Goal: Task Accomplishment & Management: Use online tool/utility

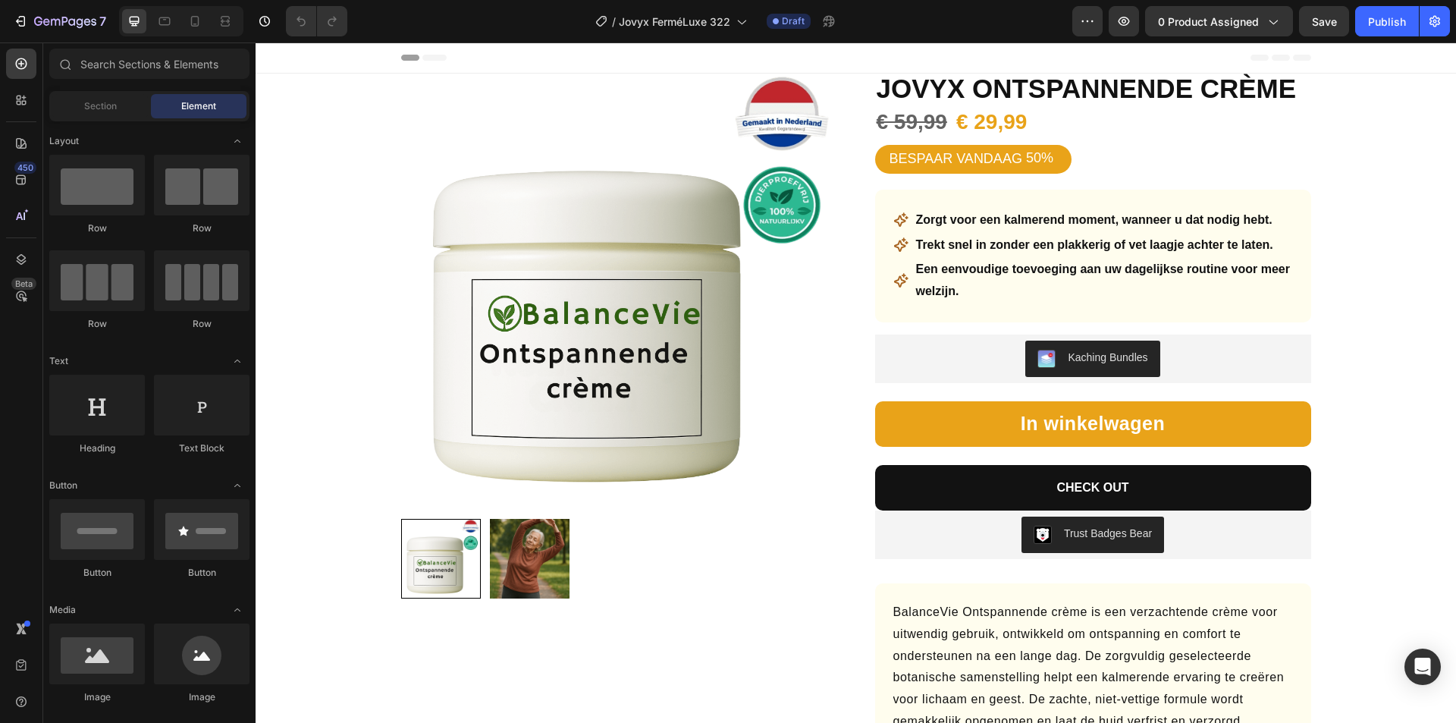
click at [1203, 5] on div "7 Version history / Jovyx FerméLuxe 322 Draft Preview 0 product assigned Save P…" at bounding box center [728, 21] width 1456 height 43
click at [1207, 17] on span "0 product assigned" at bounding box center [1208, 22] width 101 height 16
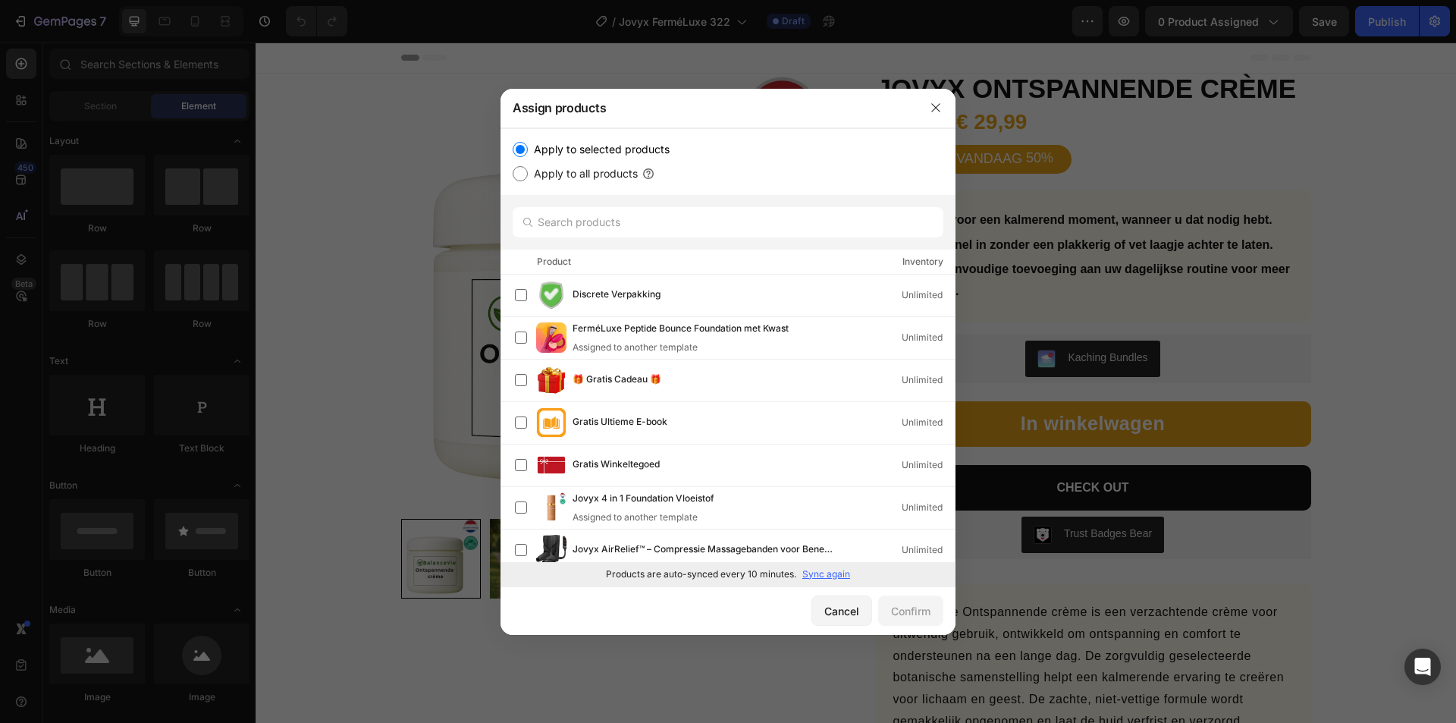
click at [824, 571] on p "Sync again" at bounding box center [826, 574] width 48 height 14
click at [635, 221] on input "text" at bounding box center [728, 222] width 431 height 30
paste input "Jovyx Verjongende pleister"
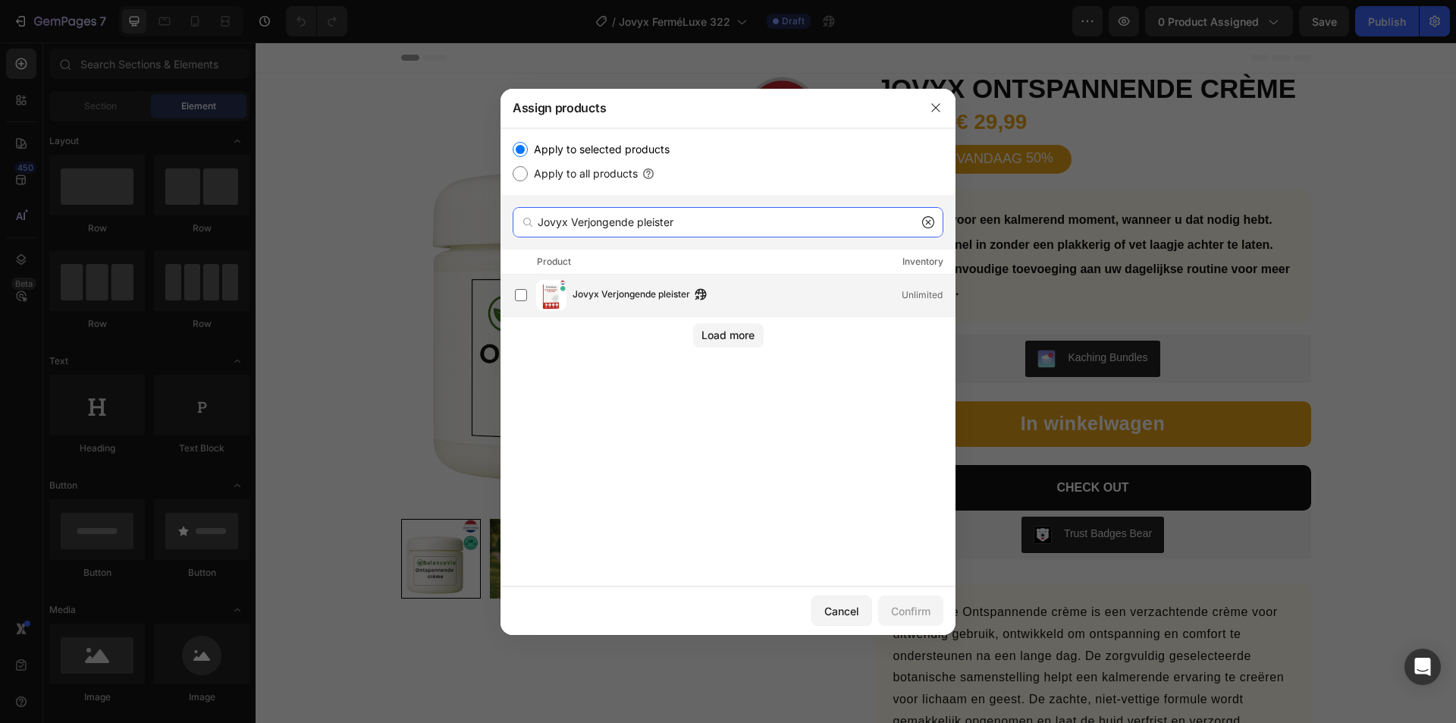
type input "Jovyx Verjongende pleister"
click at [615, 300] on span "Jovyx Verjongende pleister" at bounding box center [632, 295] width 118 height 17
click at [910, 617] on div "Confirm" at bounding box center [910, 611] width 39 height 16
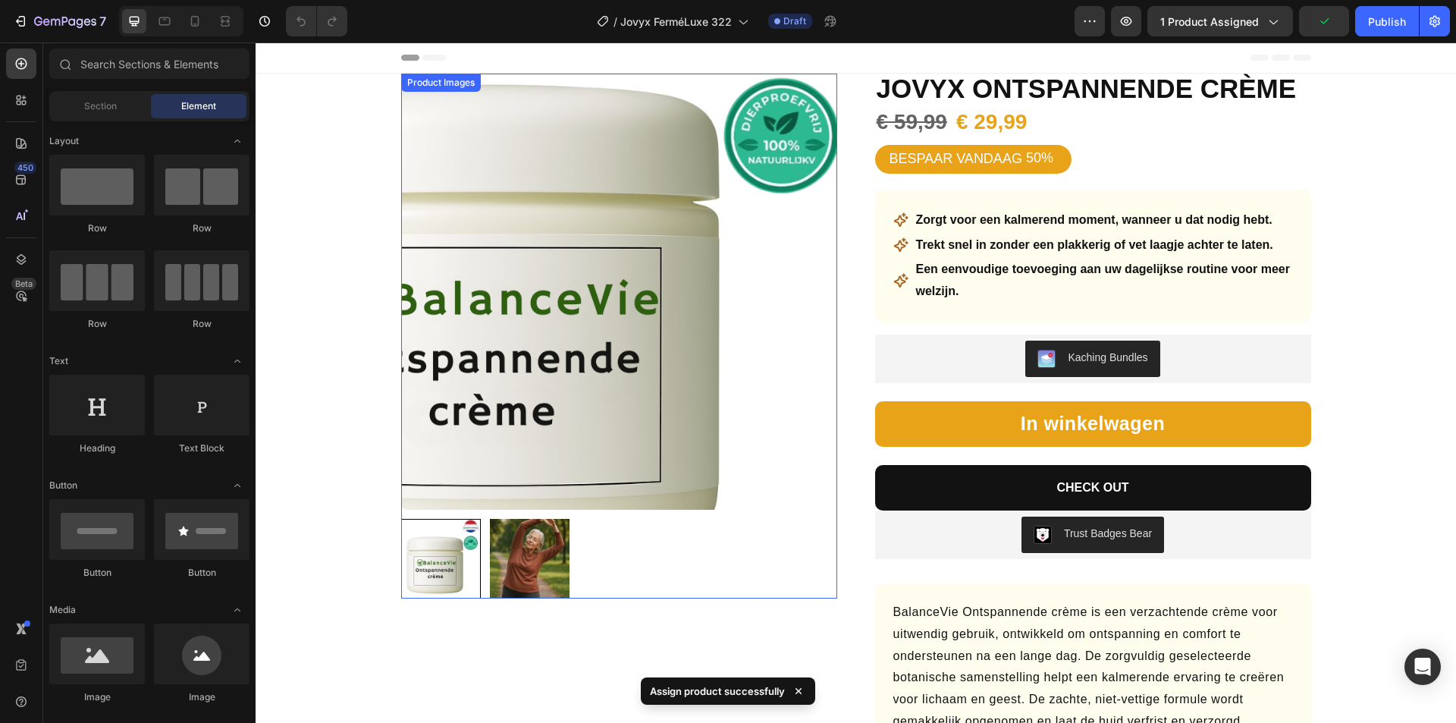
click at [643, 319] on img at bounding box center [619, 292] width 436 height 436
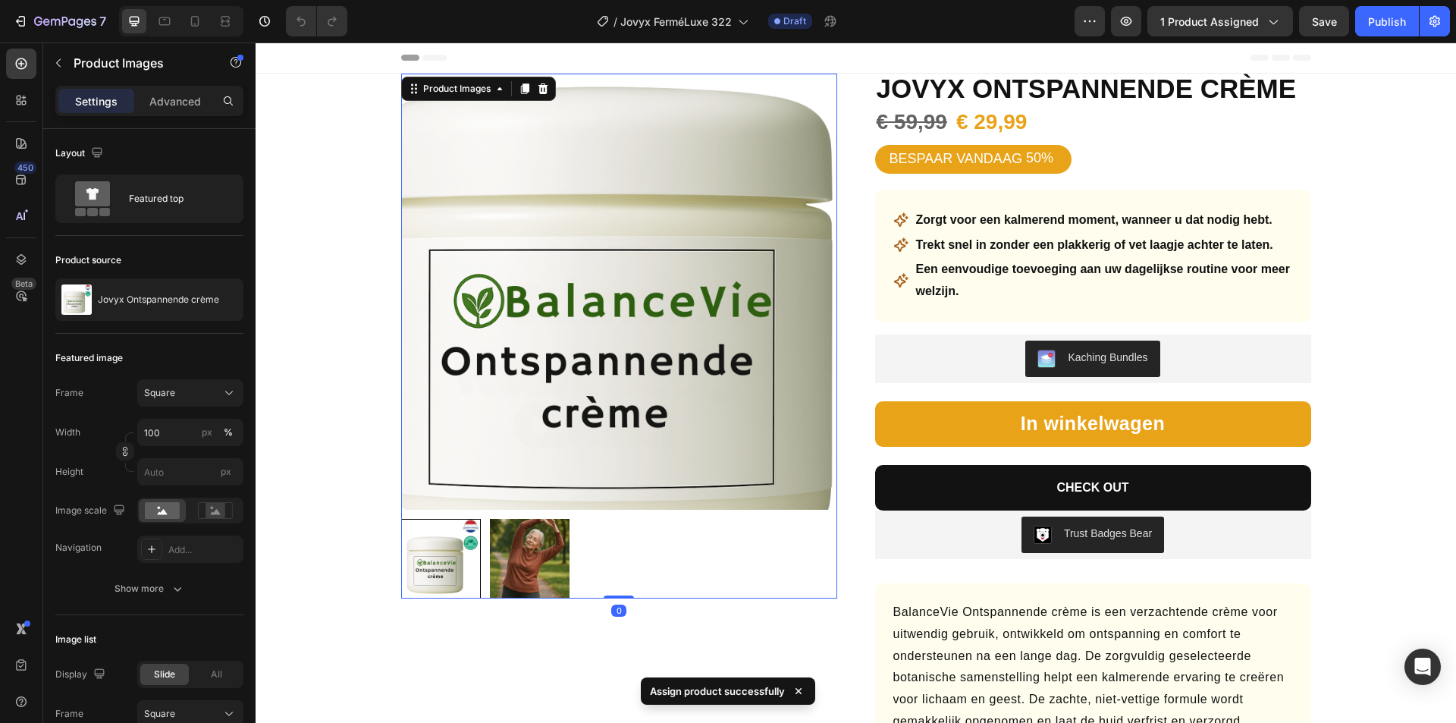
click at [551, 338] on img at bounding box center [619, 292] width 436 height 436
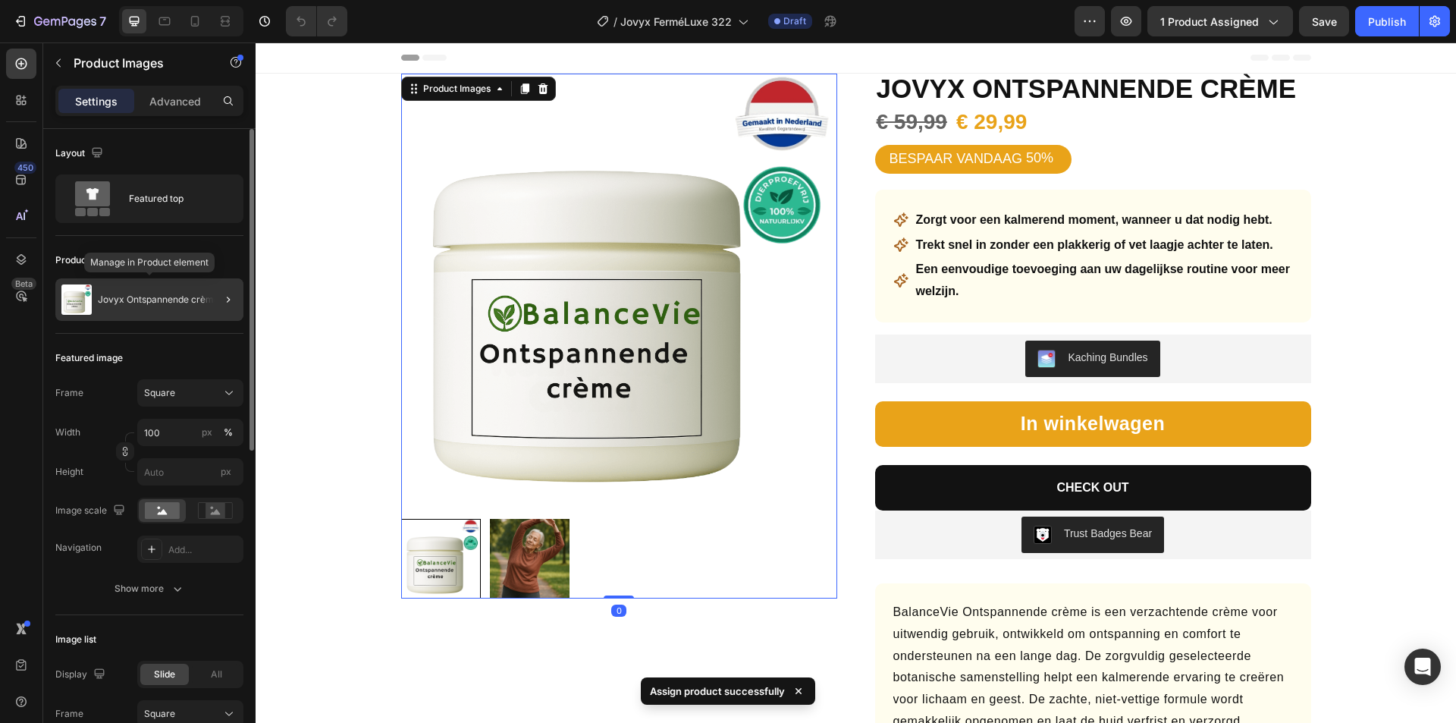
click at [167, 310] on div "Jovyx Ontspannende crème" at bounding box center [149, 299] width 188 height 42
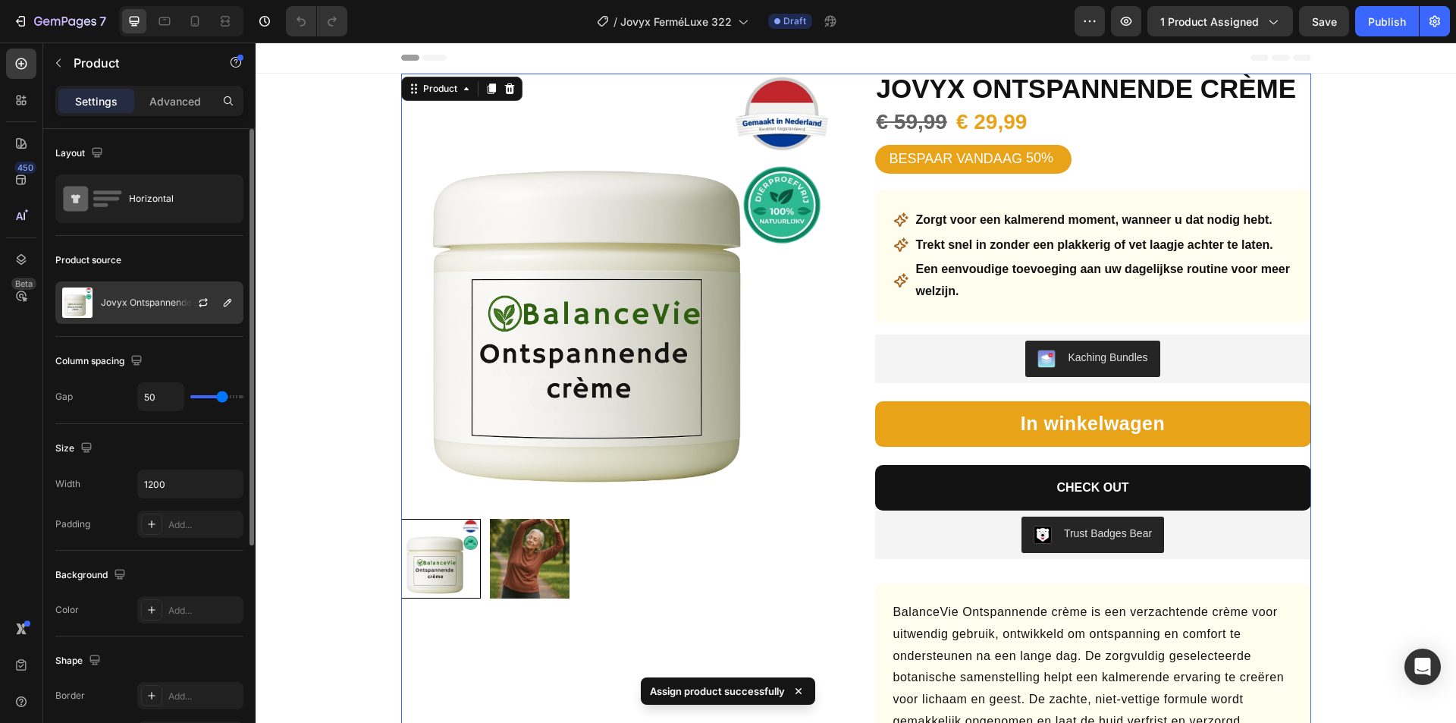
click at [152, 298] on p "Jovyx Ontspannende crème" at bounding box center [161, 302] width 121 height 11
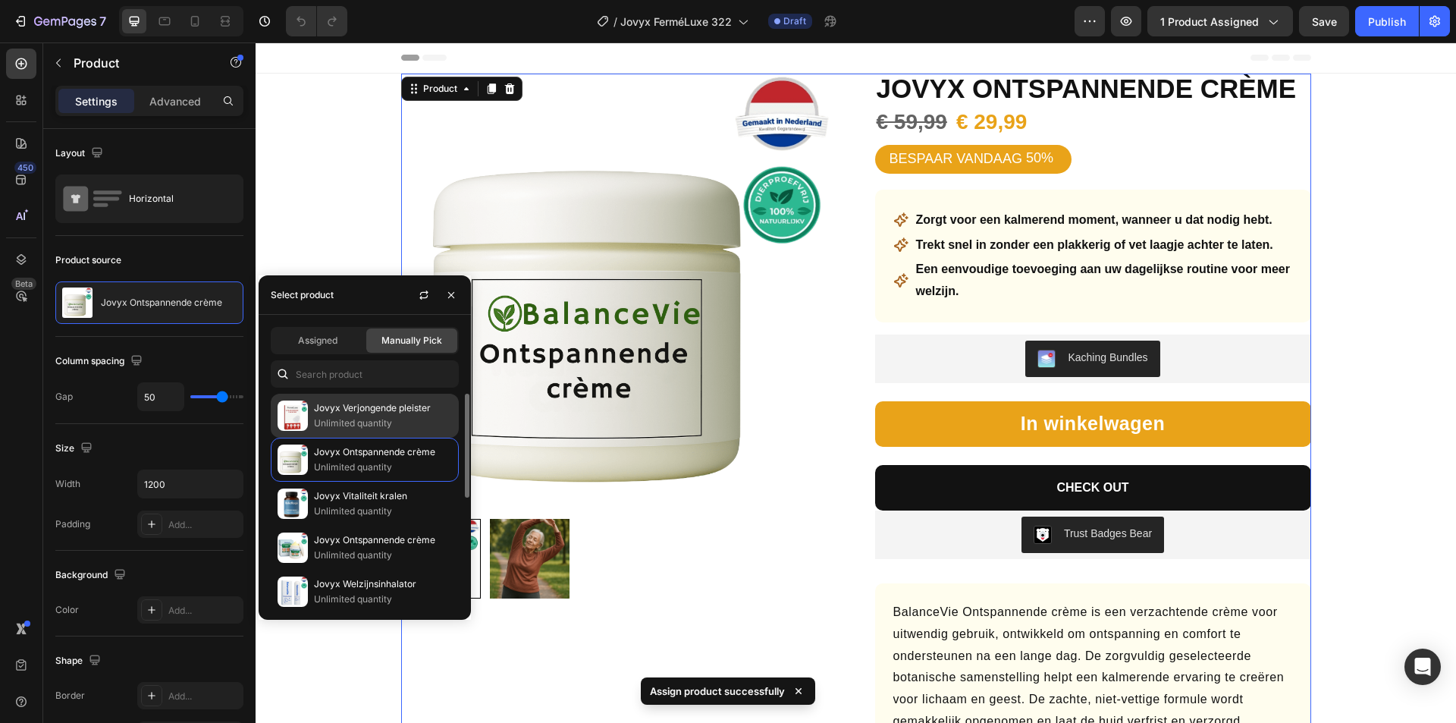
drag, startPoint x: 340, startPoint y: 425, endPoint x: 377, endPoint y: 431, distance: 36.9
click at [341, 424] on p "Unlimited quantity" at bounding box center [383, 423] width 138 height 15
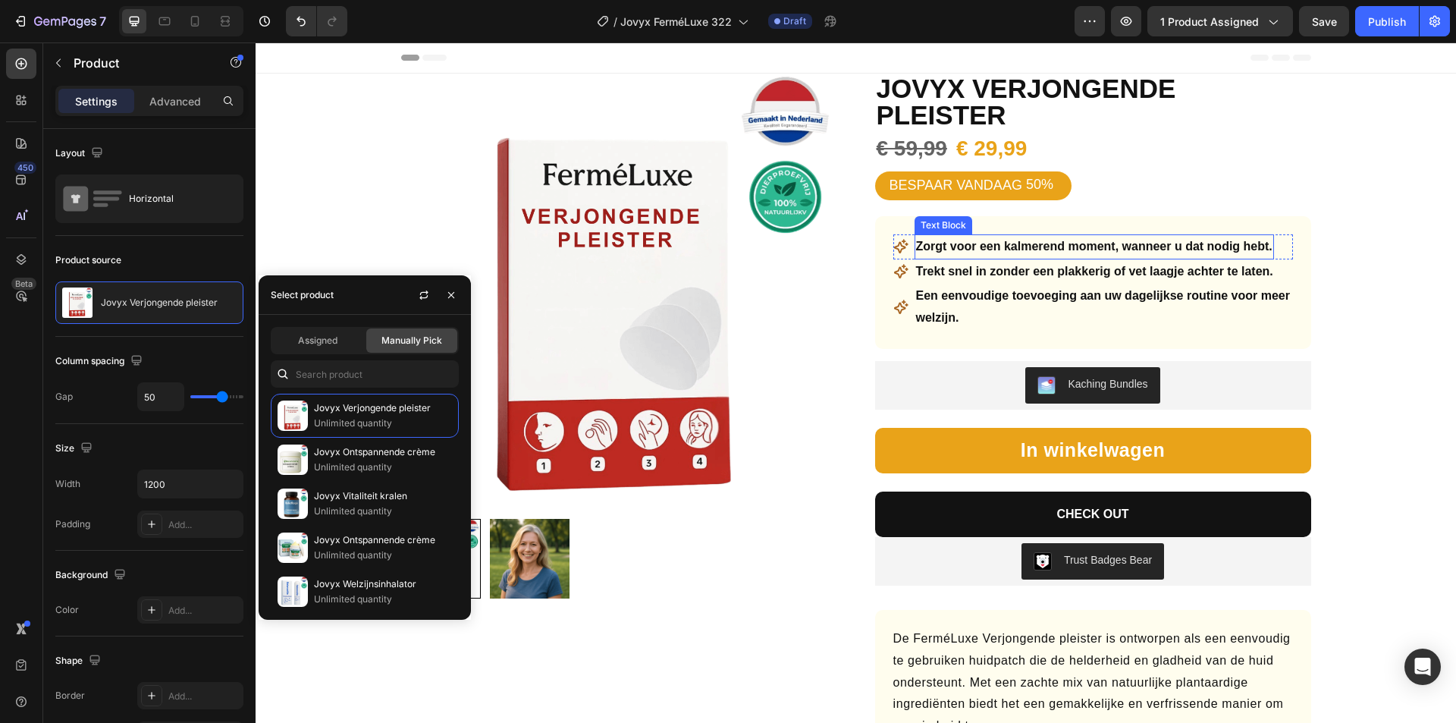
click at [988, 240] on strong "Zorgt voor een kalmerend moment, wanneer u dat nodig hebt." at bounding box center [1094, 246] width 356 height 13
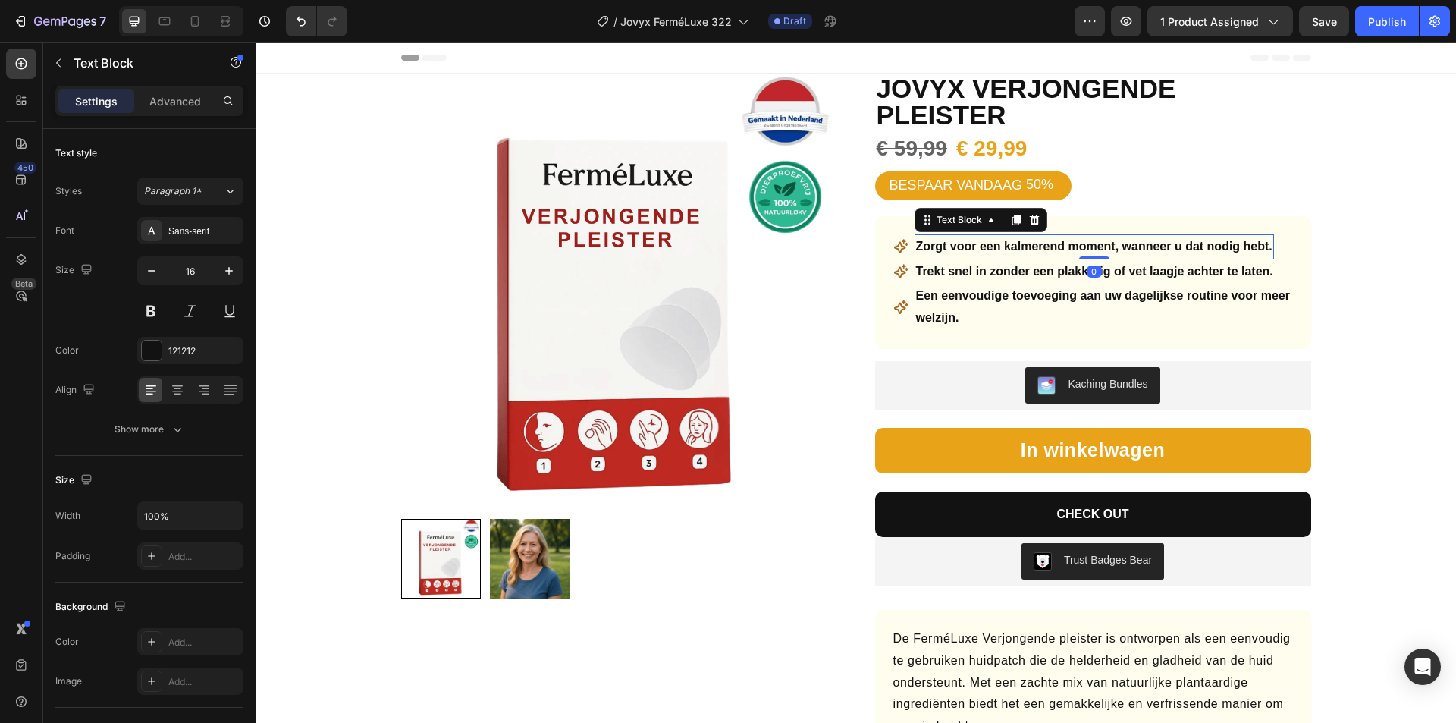
click at [988, 240] on strong "Zorgt voor een kalmerend moment, wanneer u dat nodig hebt." at bounding box center [1094, 246] width 356 height 13
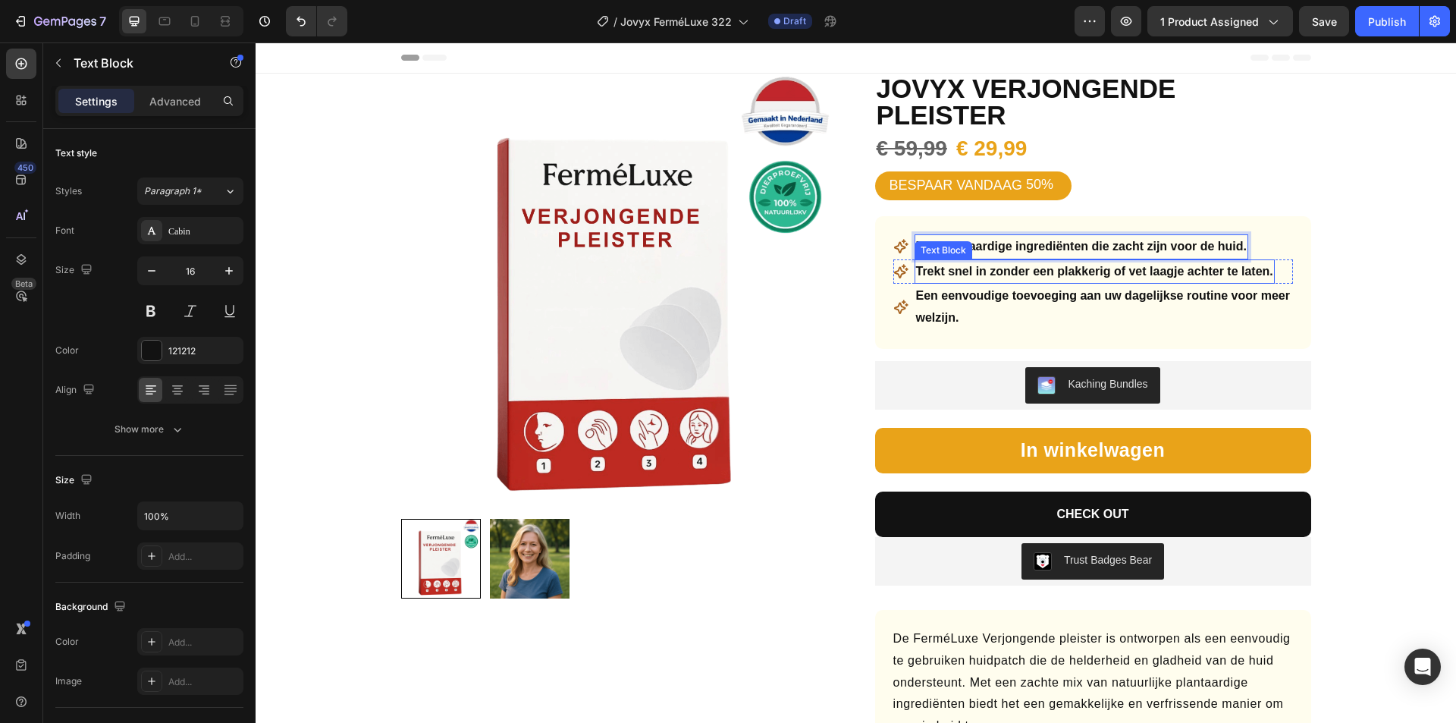
click at [1004, 261] on p "Trekt snel in zonder een plakkerig of vet laagje achter te laten." at bounding box center [1094, 272] width 357 height 22
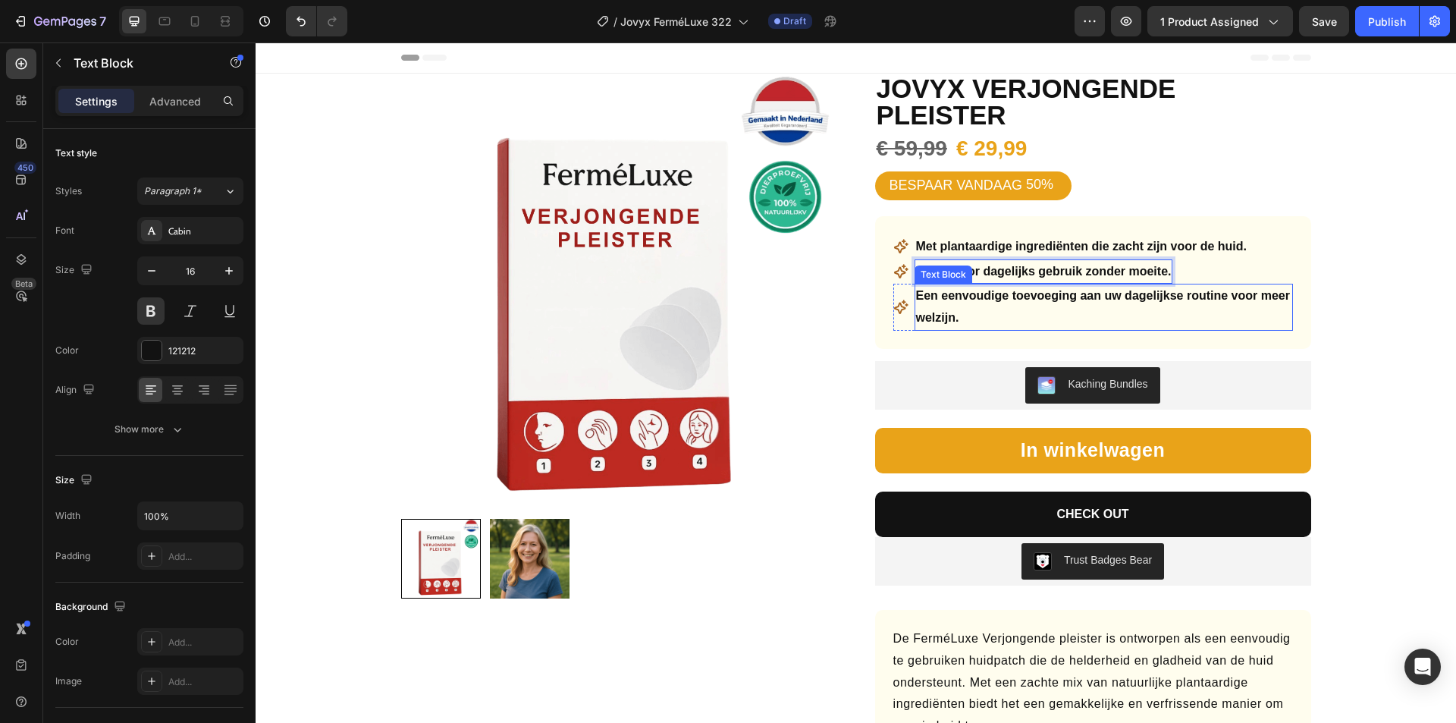
click at [961, 289] on strong "Een eenvoudige toevoeging aan uw dagelijkse routine voor meer welzijn." at bounding box center [1103, 306] width 374 height 35
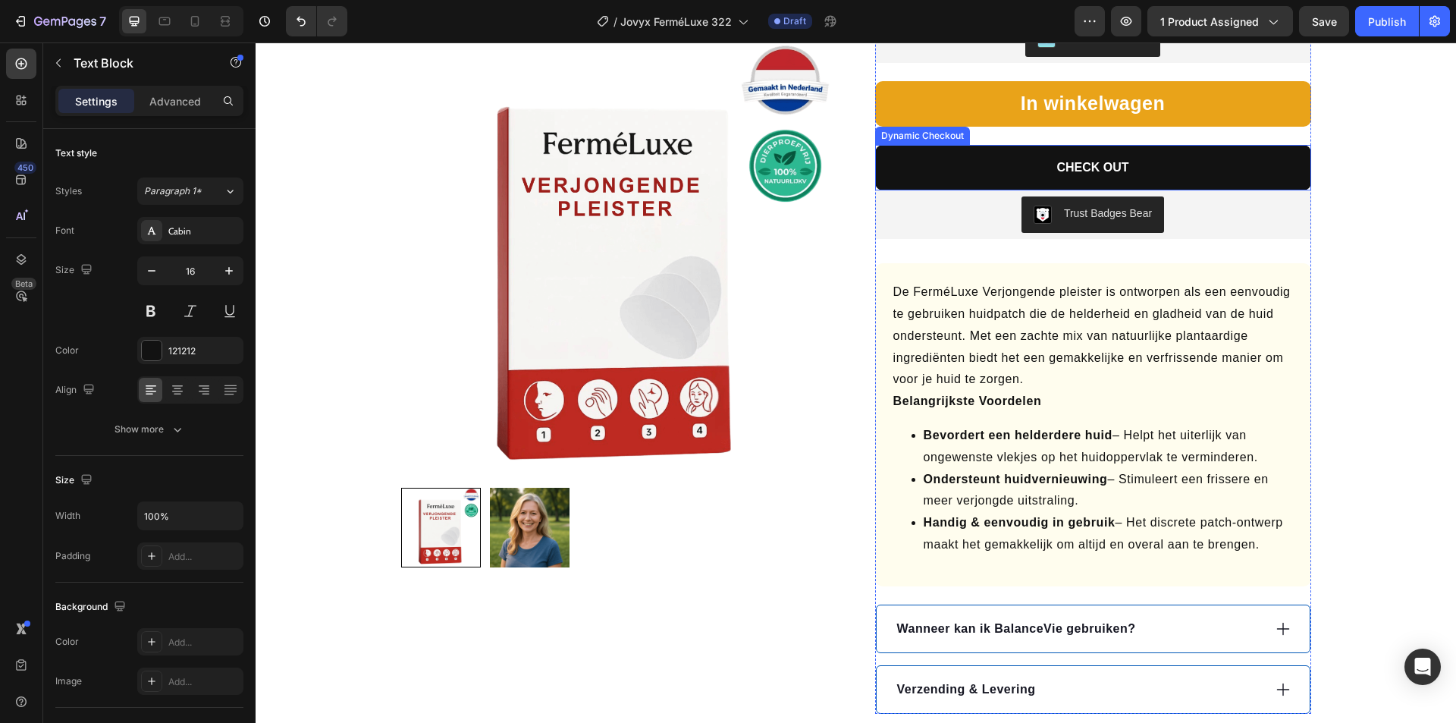
scroll to position [379, 0]
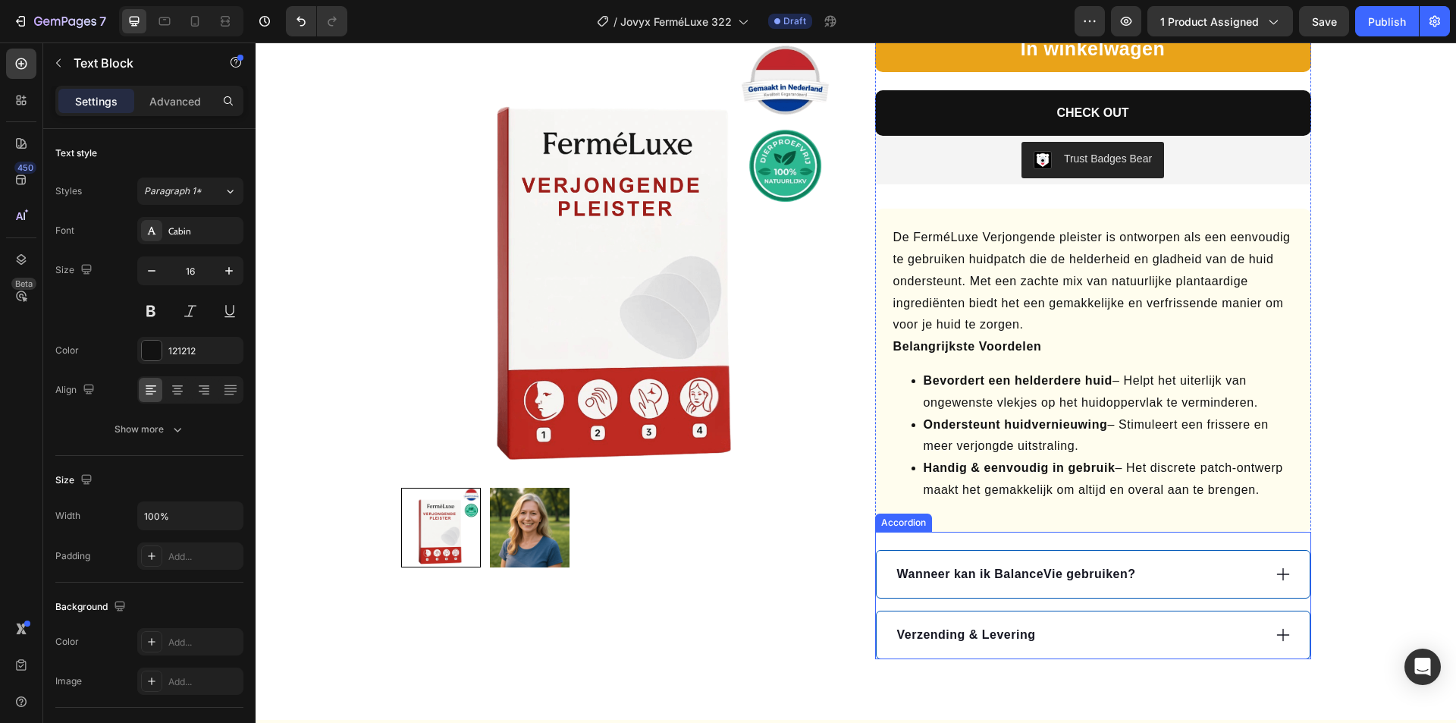
click at [1137, 563] on div "Wanneer kan ik BalanceVie gebruiken?" at bounding box center [1079, 574] width 368 height 23
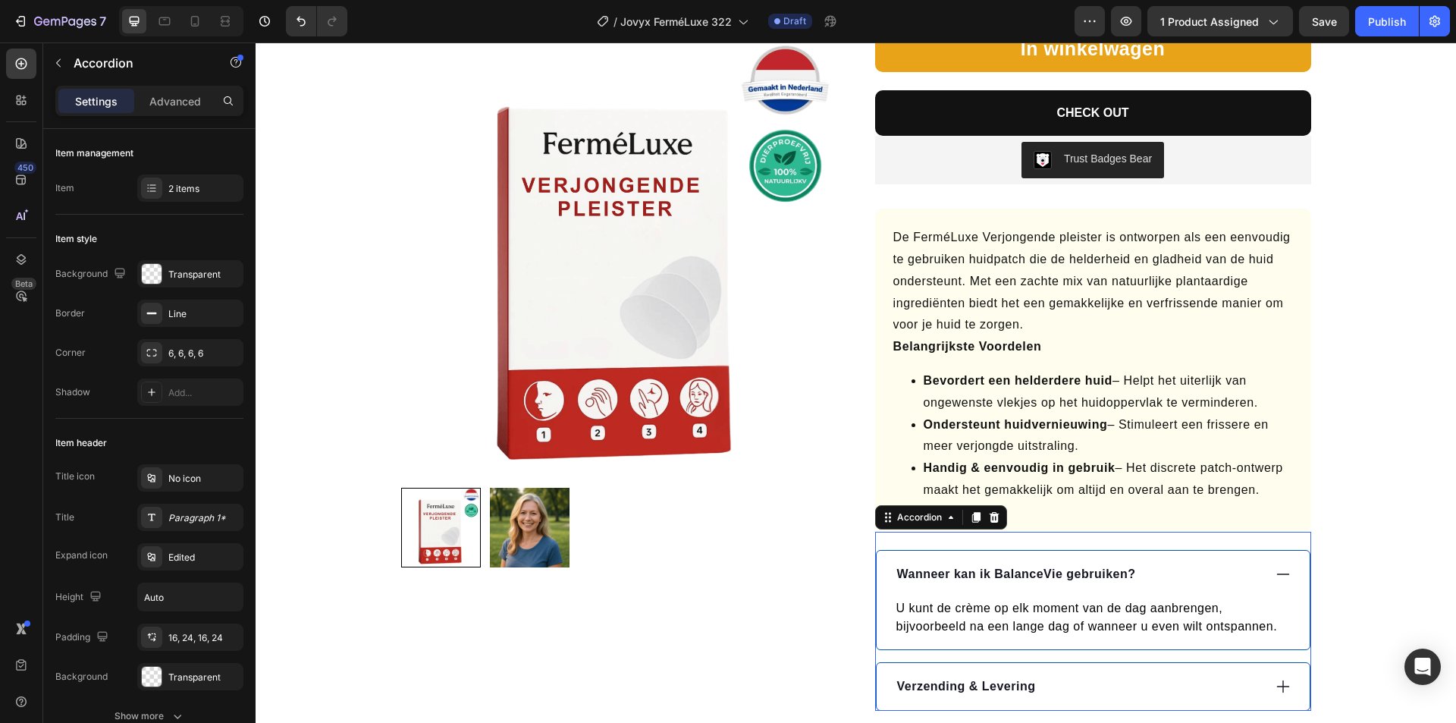
click at [1141, 563] on div "Wanneer kan ik BalanceVie gebruiken?" at bounding box center [1079, 574] width 368 height 23
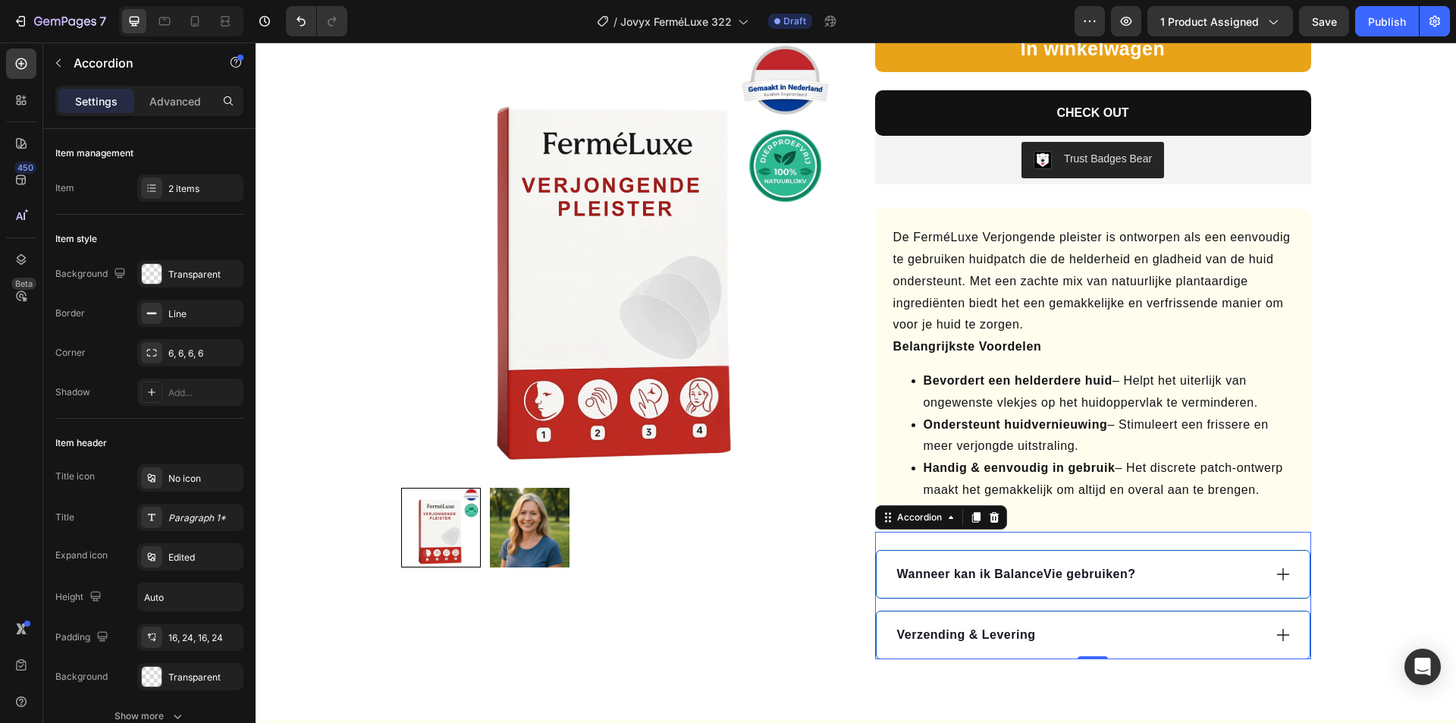
click at [1156, 563] on div "Wanneer kan ik BalanceVie gebruiken?" at bounding box center [1079, 574] width 368 height 23
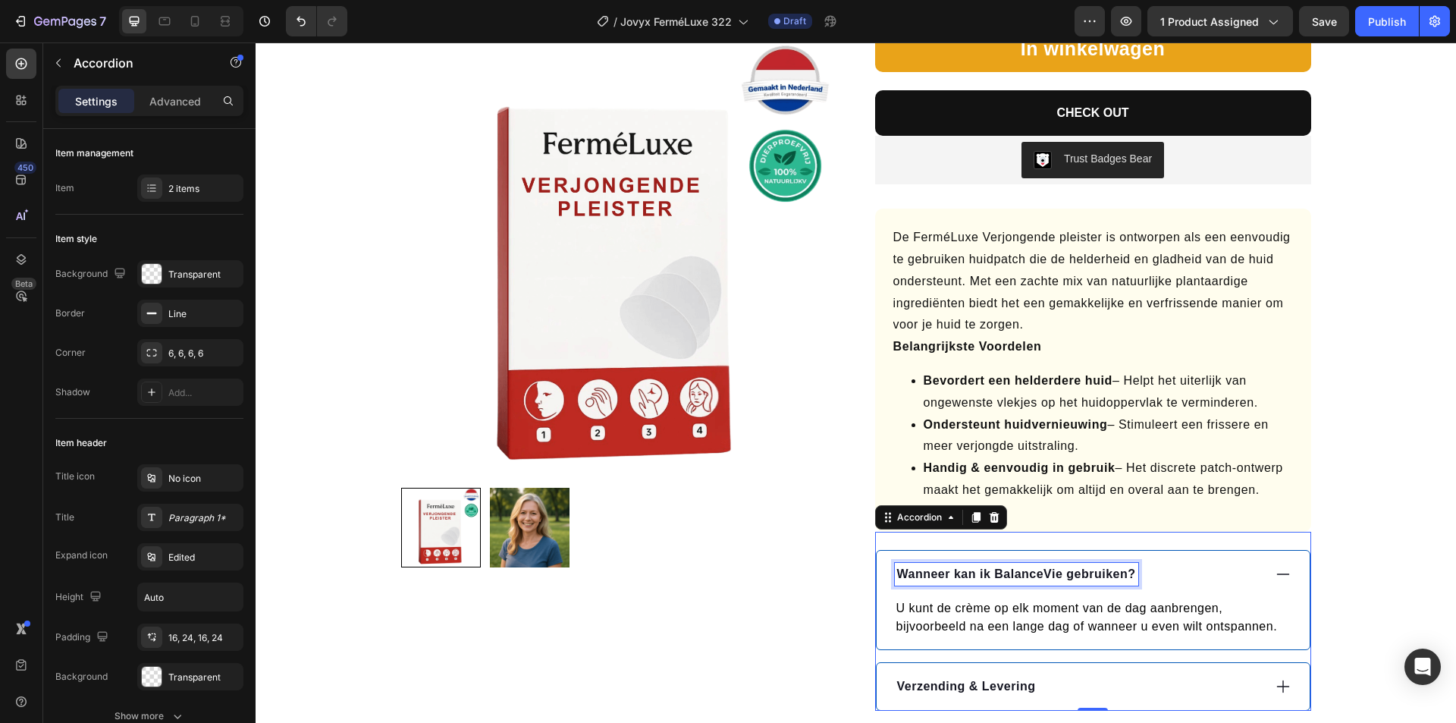
click at [1022, 565] on p "Wanneer kan ik BalanceVie gebruiken?" at bounding box center [1016, 574] width 239 height 18
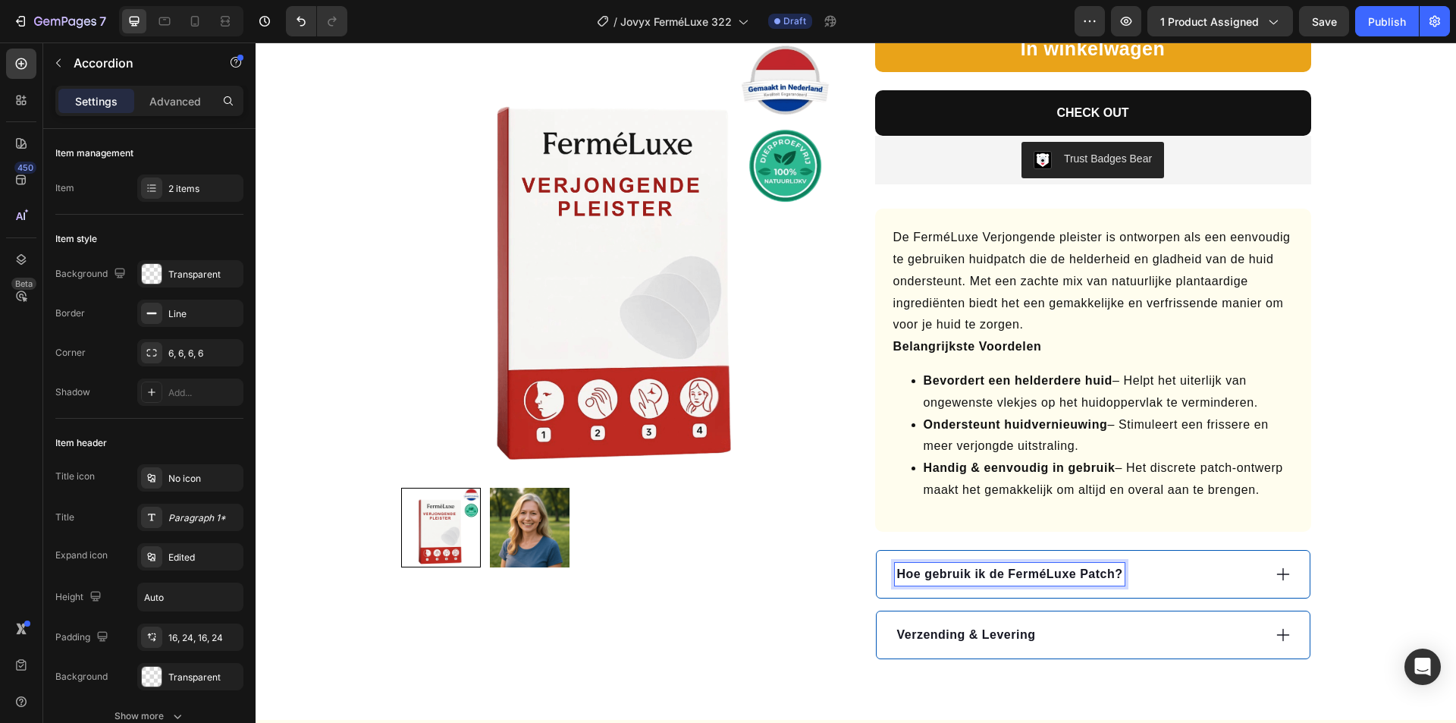
click at [1085, 565] on p "Hoe gebruik ik de FerméLuxe Patch?" at bounding box center [1010, 574] width 226 height 18
click at [1103, 563] on div "Hoe gebruik ik de FerméLuxe?" at bounding box center [1079, 574] width 368 height 23
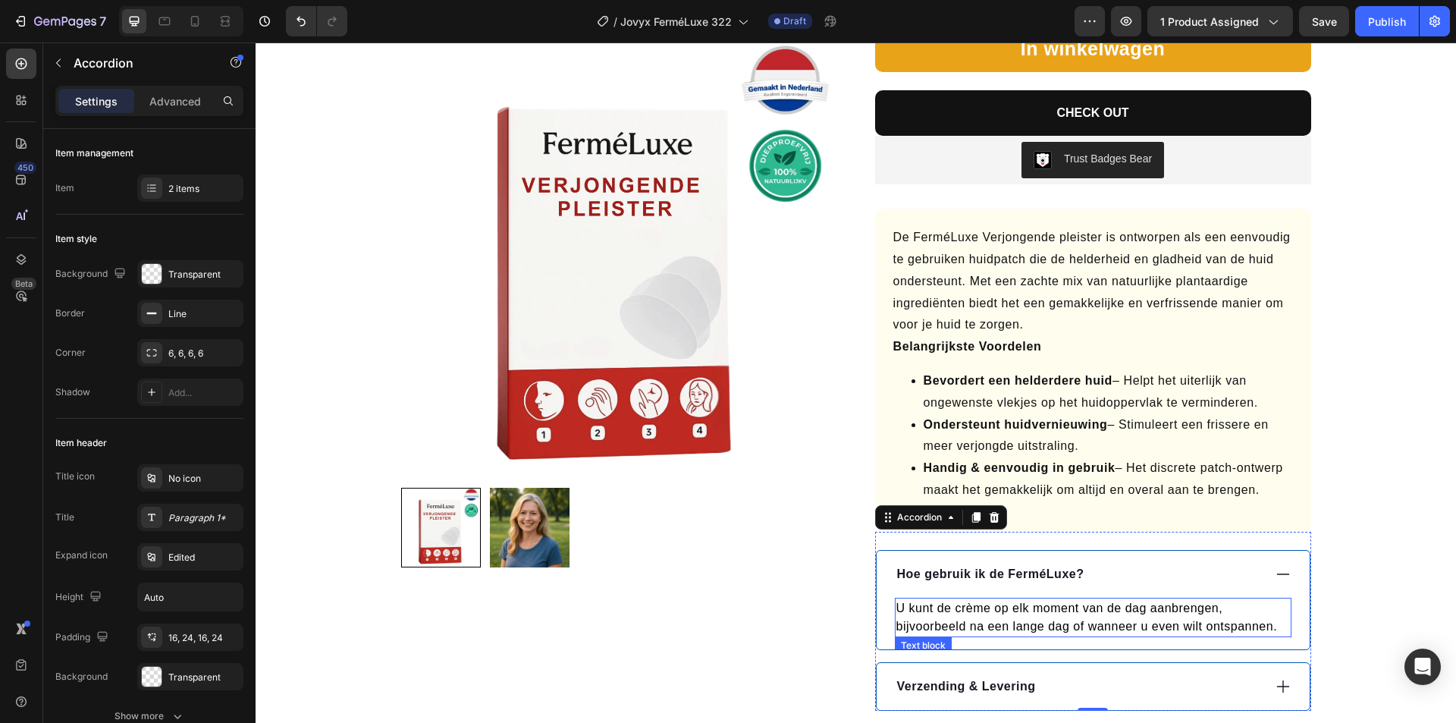
click at [940, 599] on p "U kunt de crème op elk moment van de dag aanbrengen, bijvoorbeeld na een lange …" at bounding box center [1093, 617] width 394 height 36
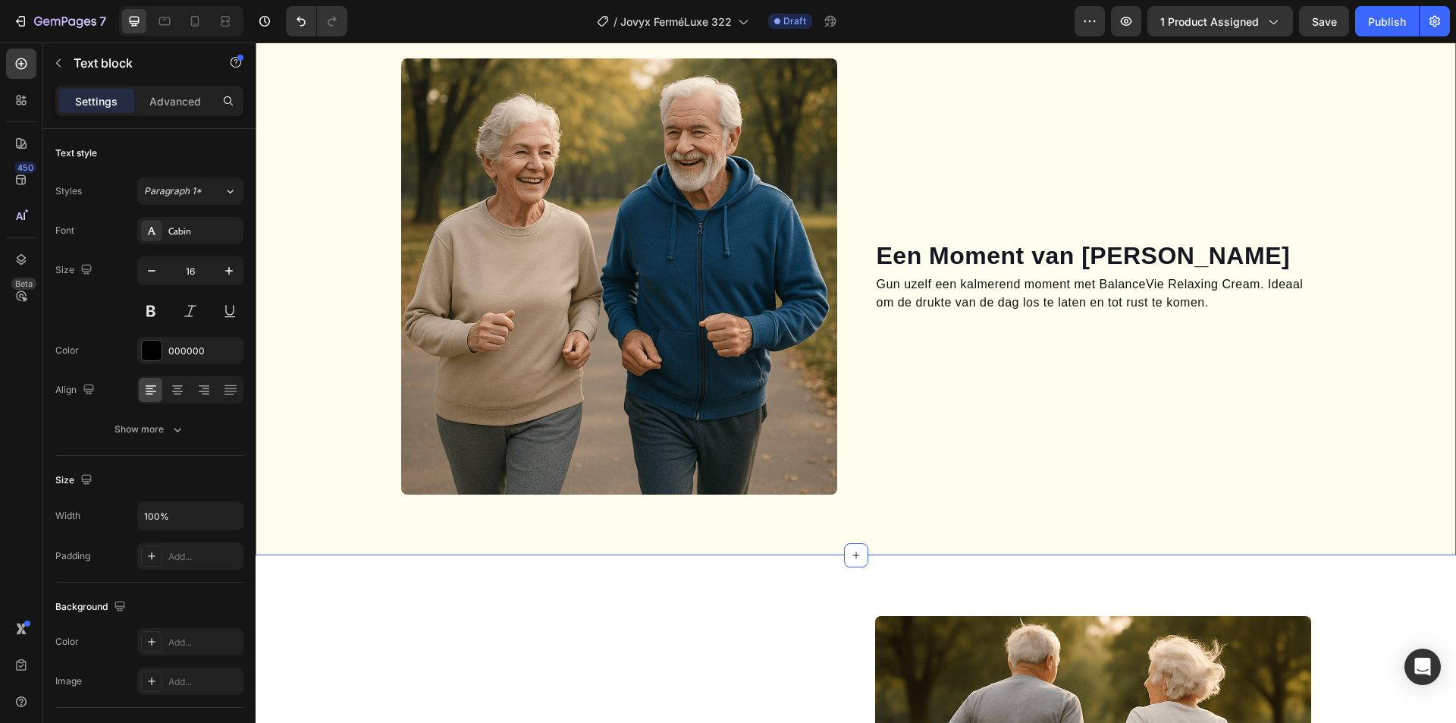
scroll to position [1213, 0]
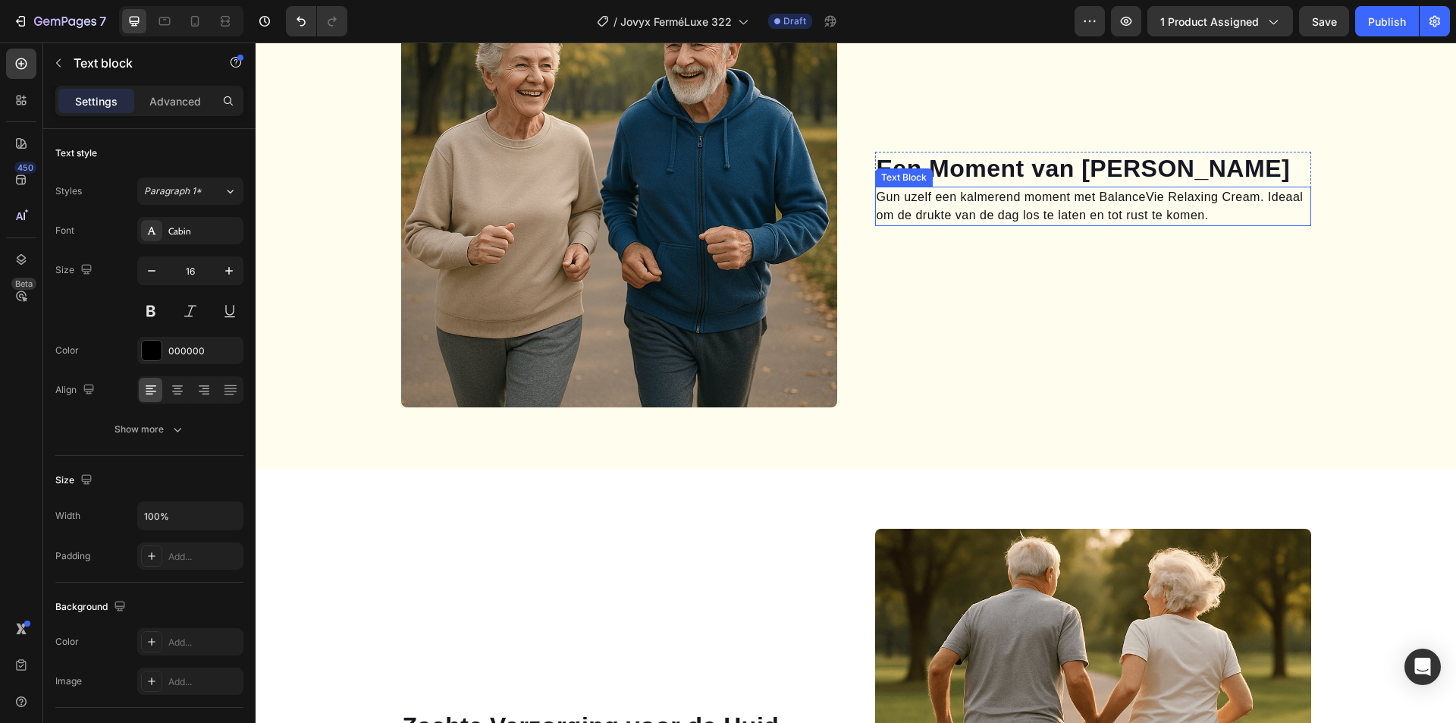
click at [959, 174] on strong "Een Moment van [PERSON_NAME]" at bounding box center [1084, 168] width 414 height 27
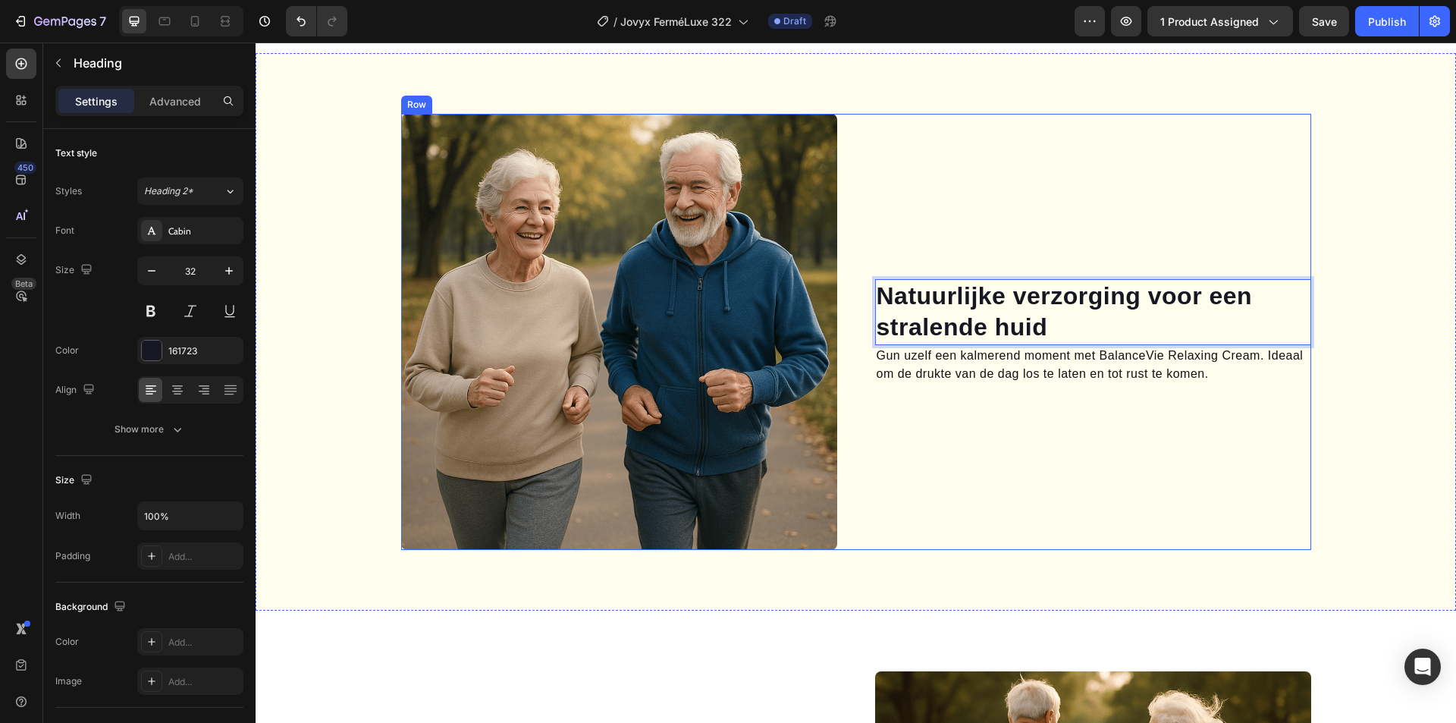
scroll to position [1147, 0]
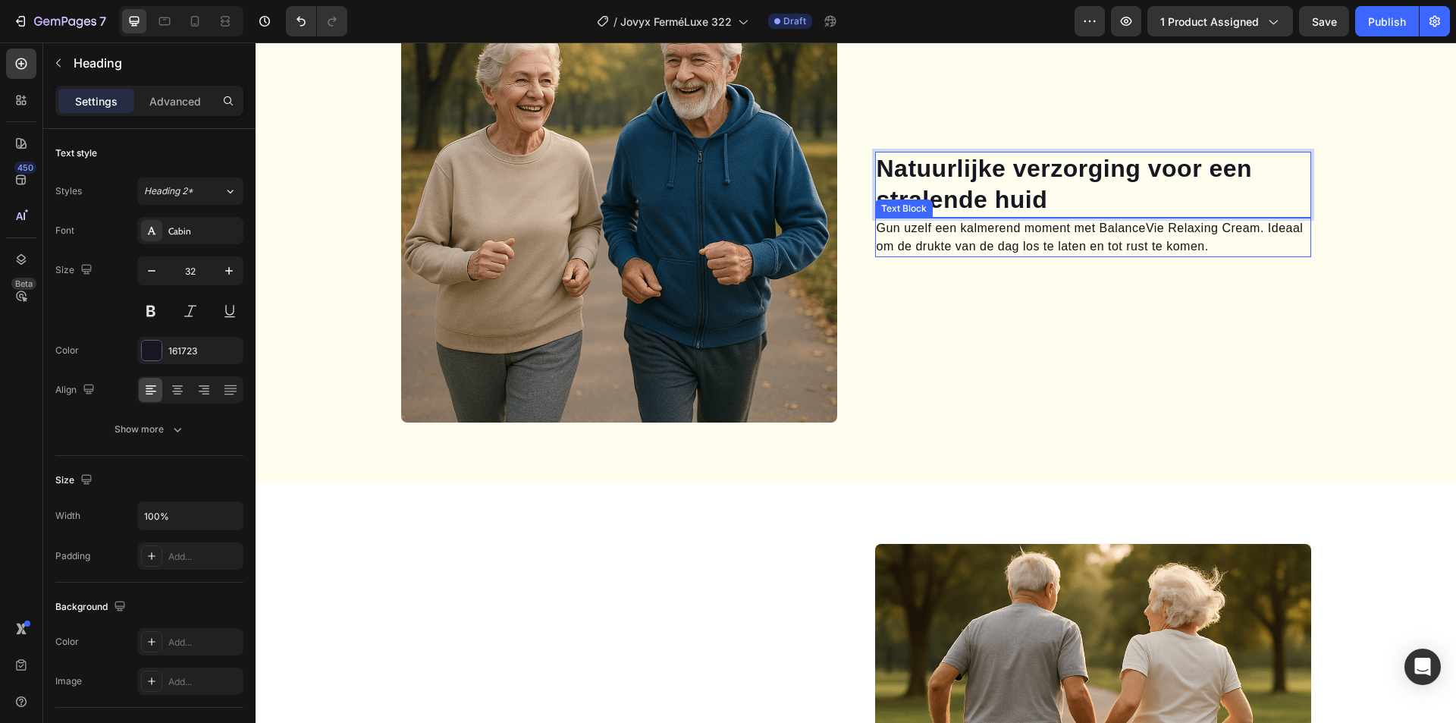
click at [1008, 234] on p "Gun uzelf een kalmerend moment met BalanceVie Relaxing Cream. Ideaal om de druk…" at bounding box center [1093, 237] width 433 height 36
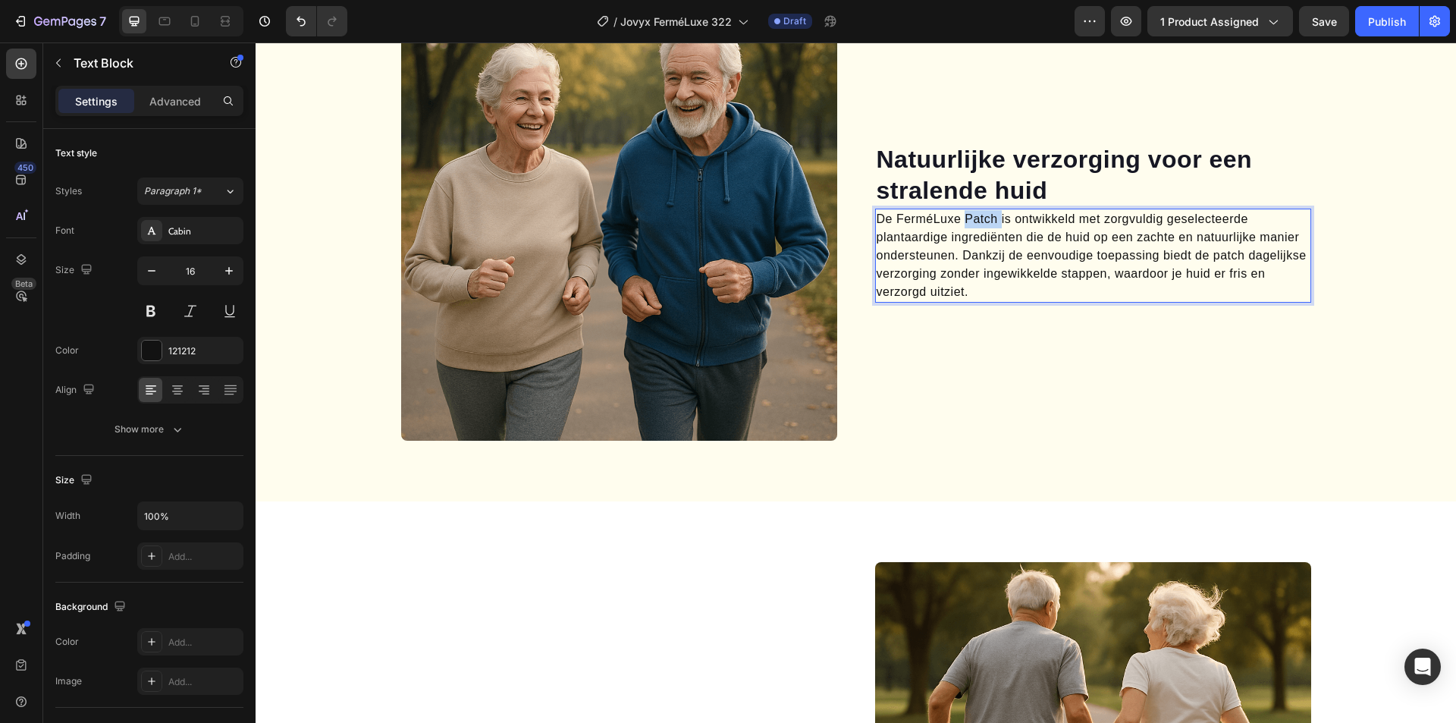
drag, startPoint x: 985, startPoint y: 226, endPoint x: 953, endPoint y: 228, distance: 31.9
click at [953, 228] on p "De FerméLuxe Patch is ontwikkeld met zorgvuldig geselecteerde plantaardige ingr…" at bounding box center [1093, 255] width 433 height 91
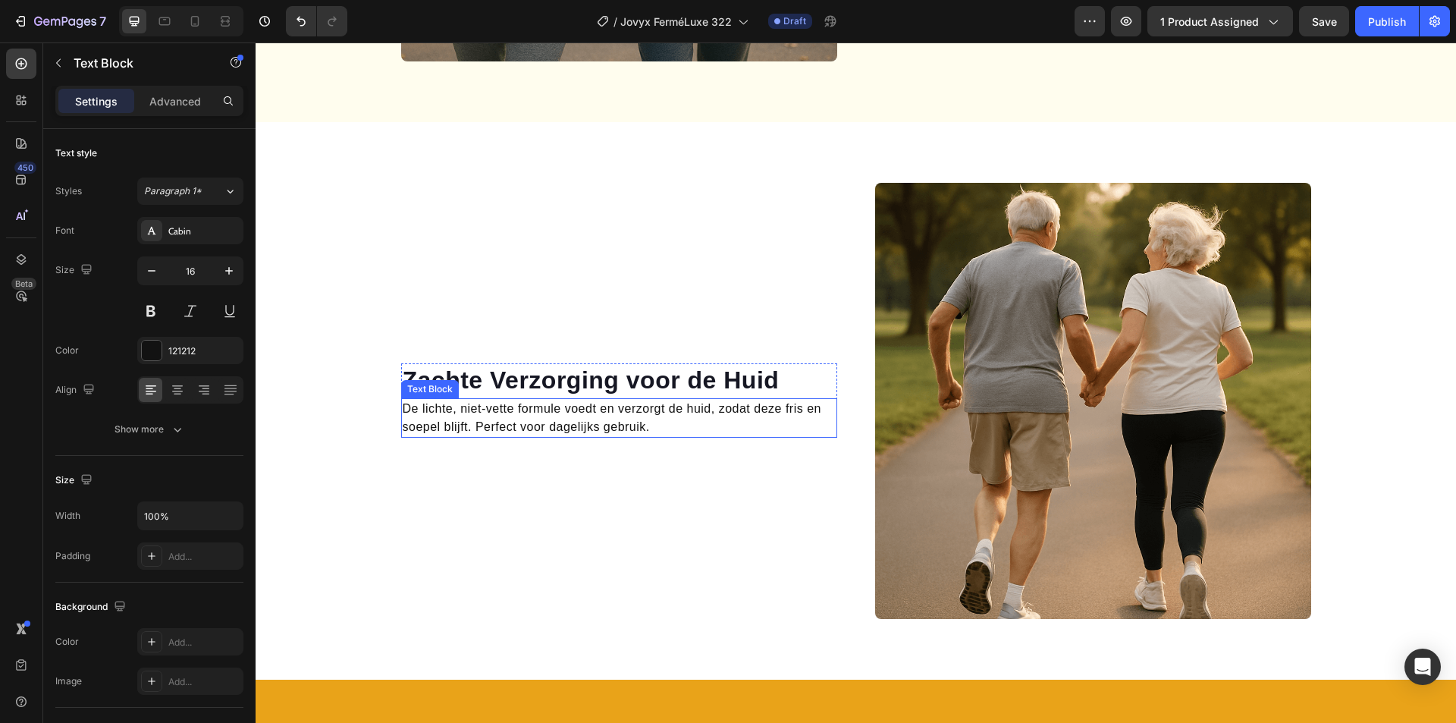
scroll to position [1583, 0]
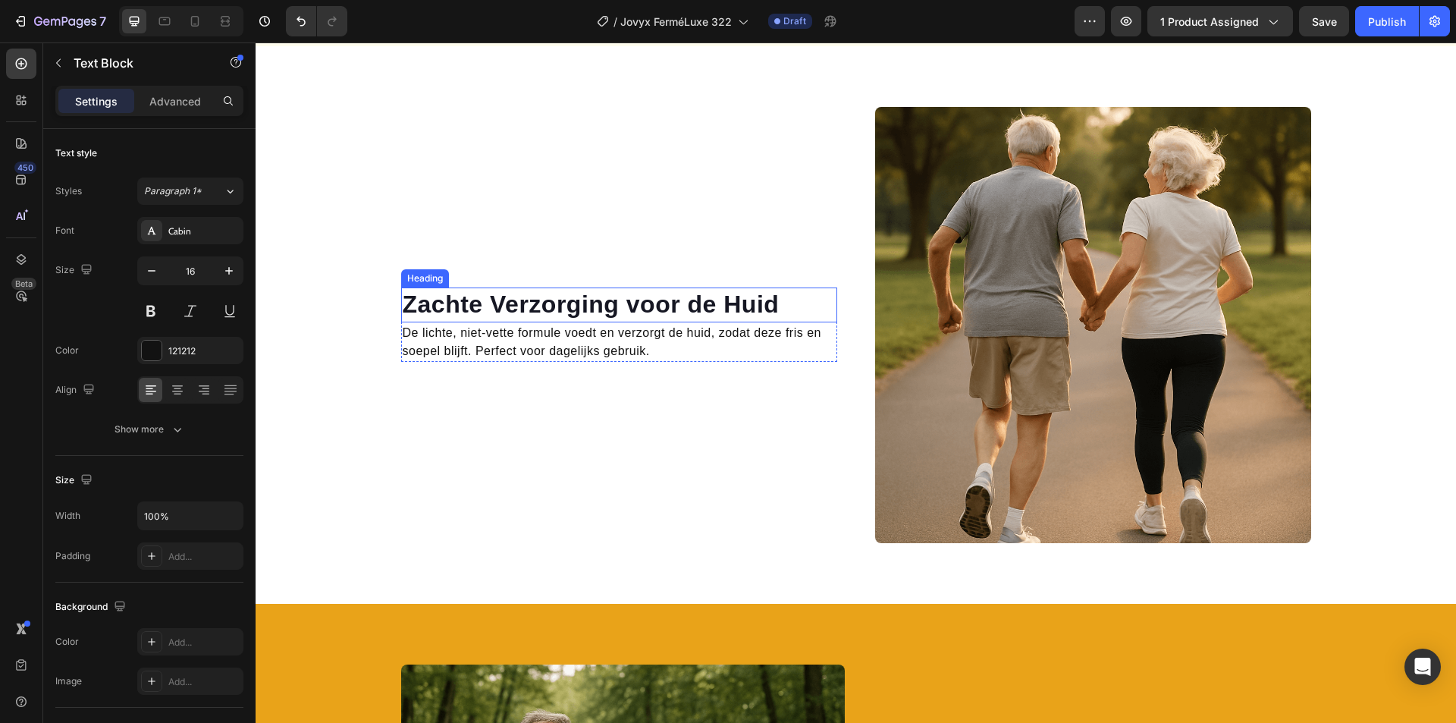
click at [573, 300] on h2 "Zachte Verzorging voor de Huid" at bounding box center [619, 304] width 436 height 35
click at [541, 303] on h2 "Zachte Verzorging voor de Huid" at bounding box center [619, 304] width 436 height 35
click at [538, 303] on p "Zachte Verzorging voor de Huid" at bounding box center [619, 305] width 433 height 32
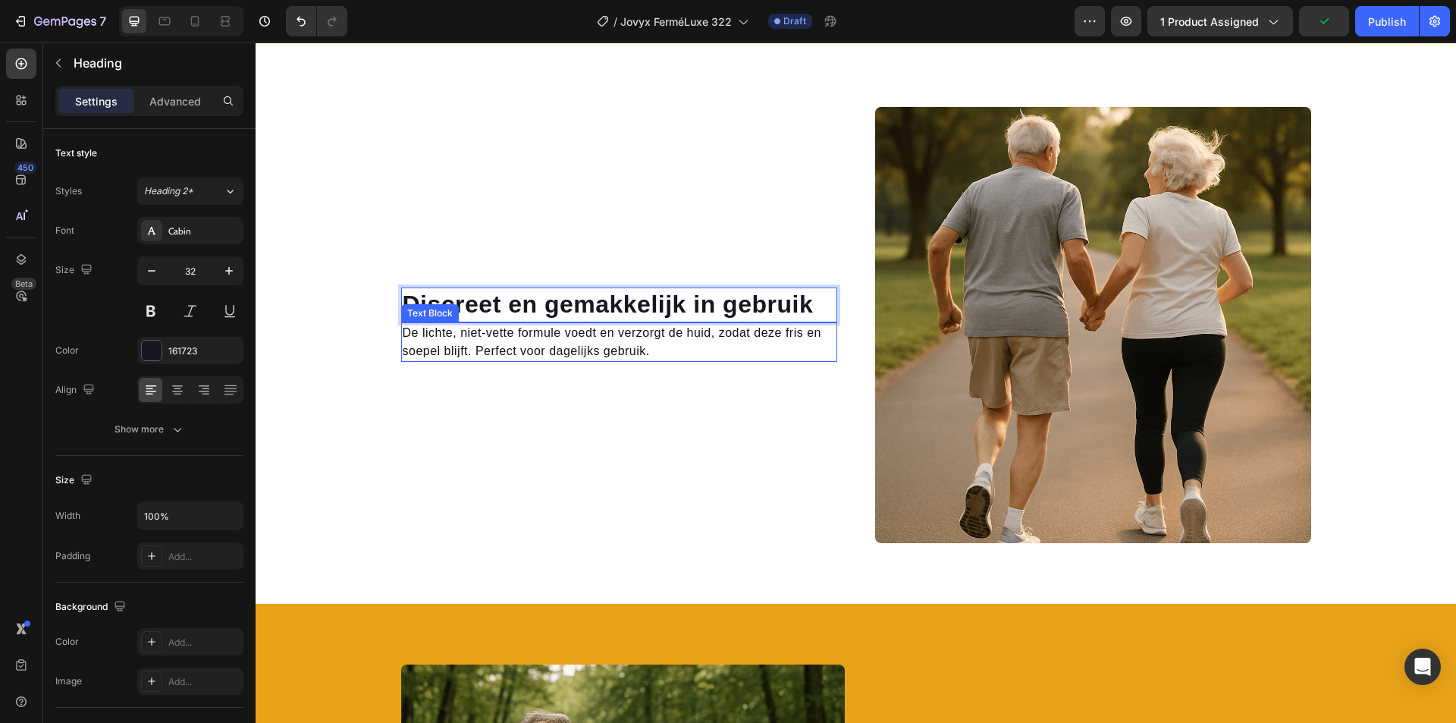
click at [551, 342] on p "De lichte, niet-vette formule voedt en verzorgt de huid, zodat deze fris en soe…" at bounding box center [619, 342] width 433 height 36
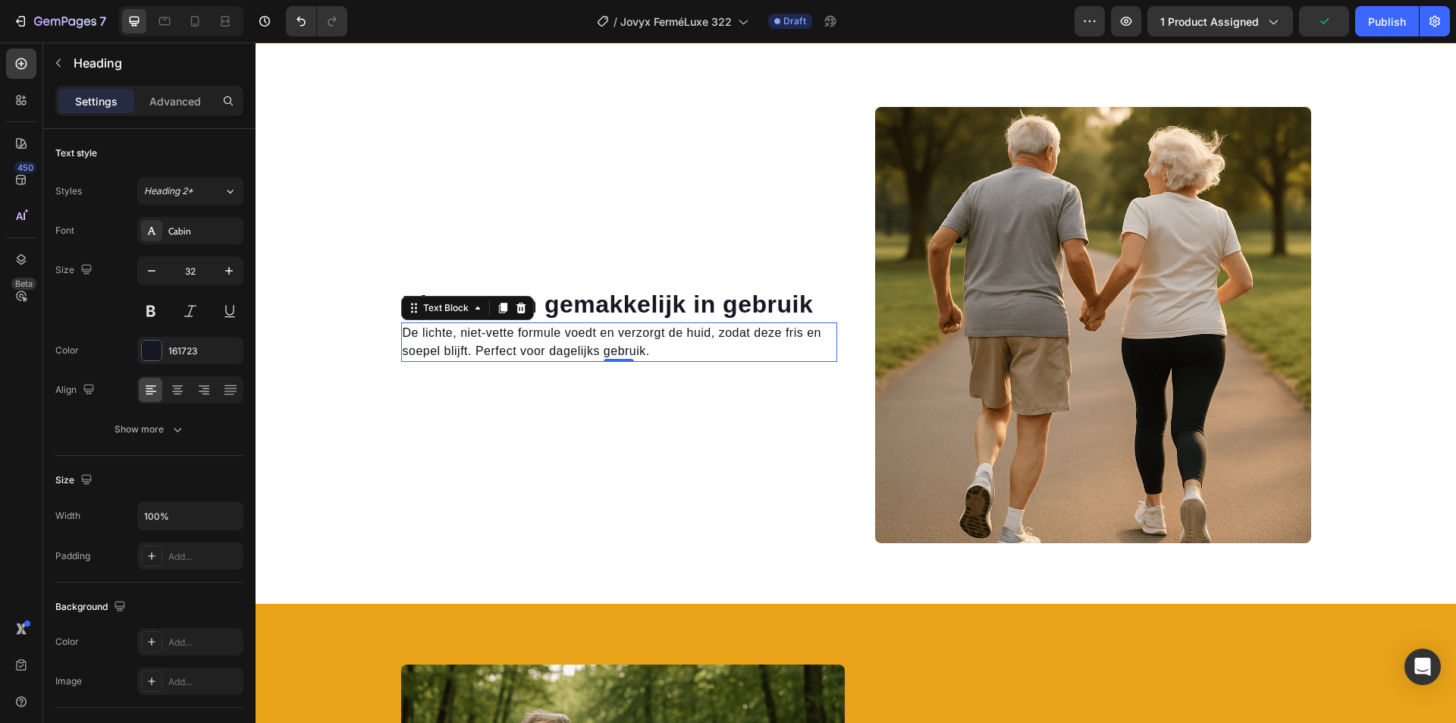
click at [548, 343] on p "De lichte, niet-vette formule voedt en verzorgt de huid, zodat deze fris en soe…" at bounding box center [619, 342] width 433 height 36
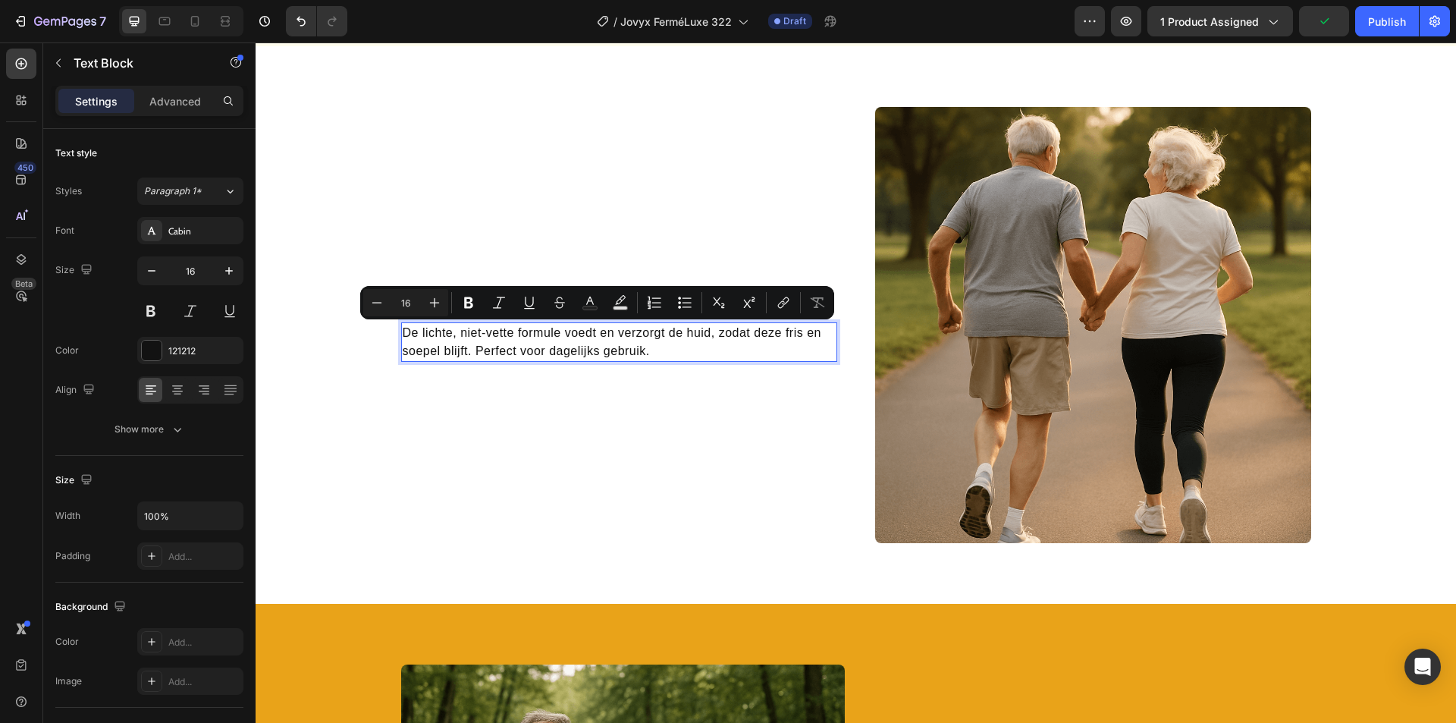
scroll to position [1565, 0]
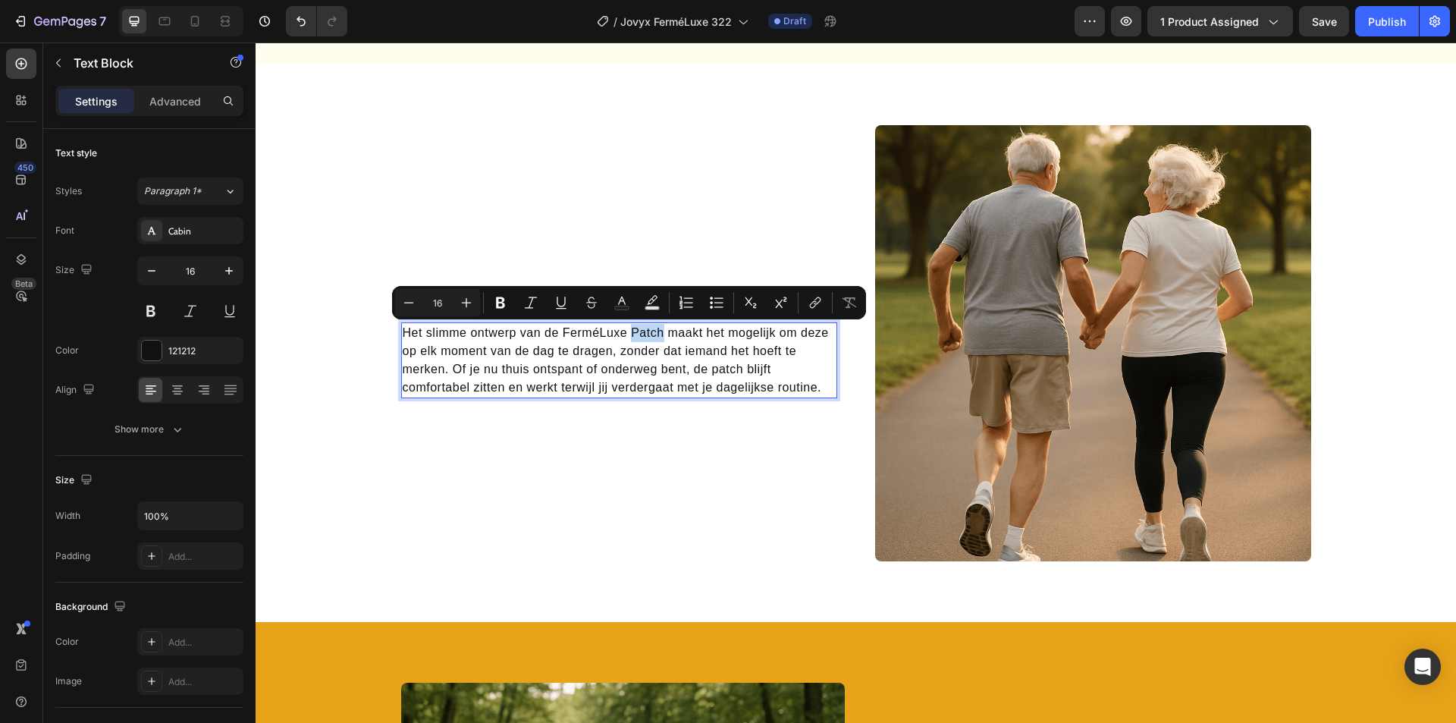
drag, startPoint x: 642, startPoint y: 331, endPoint x: 617, endPoint y: 331, distance: 25.0
click at [617, 331] on p "Het slimme ontwerp van de FerméLuxe Patch maakt het mogelijk om deze op elk mom…" at bounding box center [619, 360] width 433 height 73
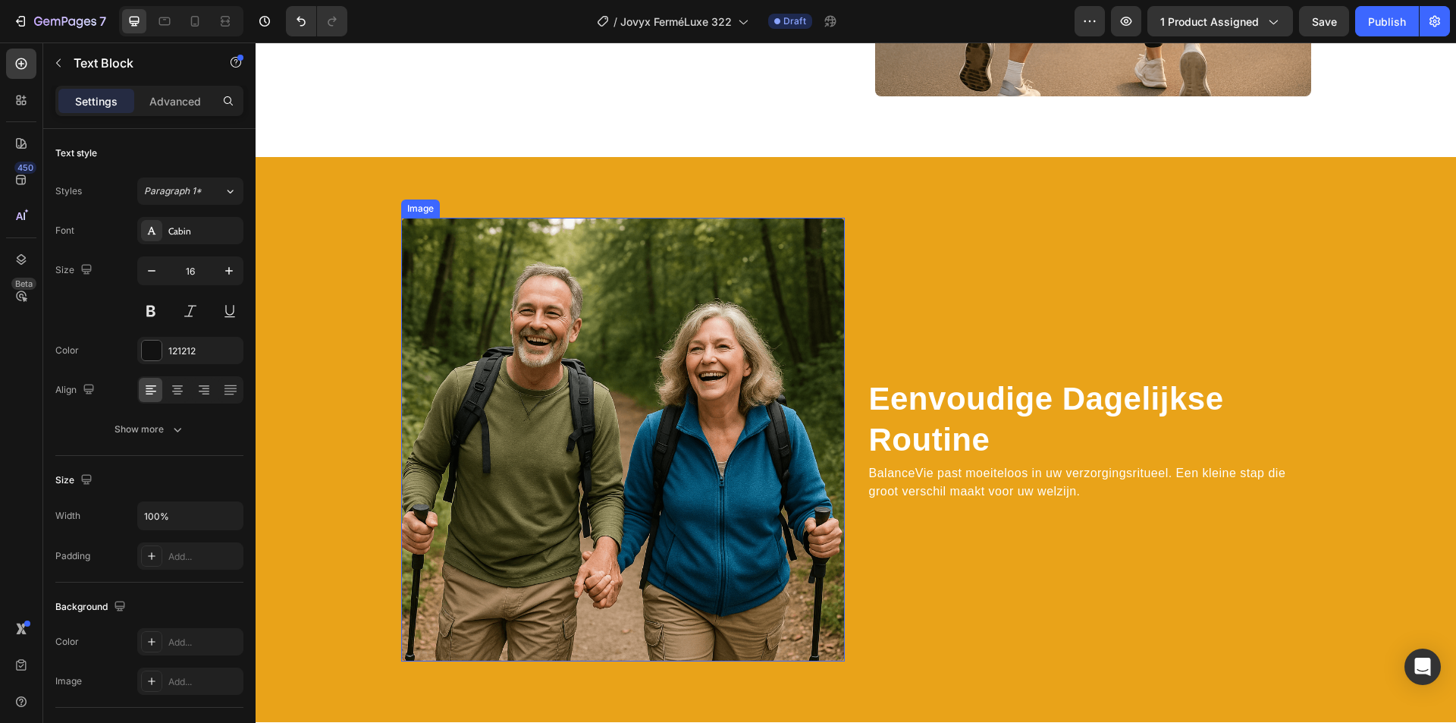
scroll to position [2096, 0]
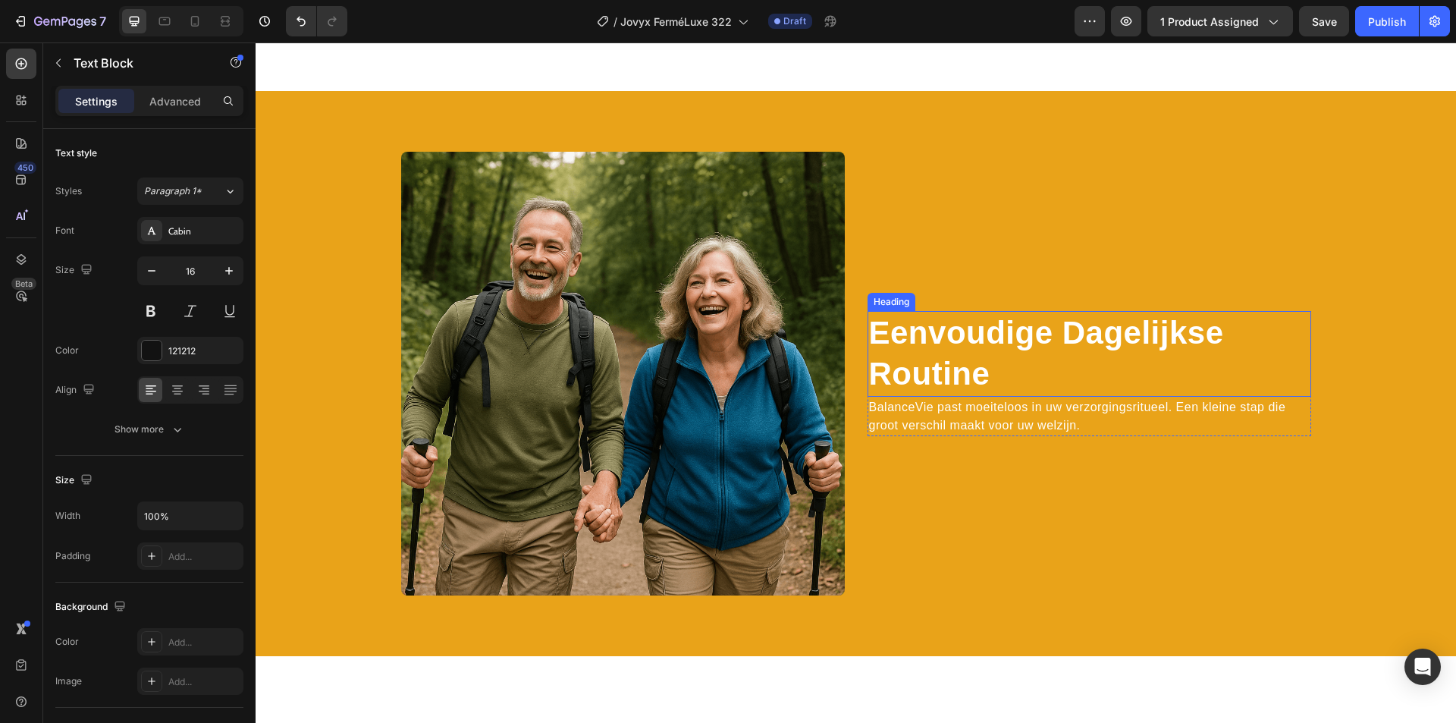
click at [948, 359] on h2 "Eenvoudige Dagelijkse Routine" at bounding box center [1090, 354] width 444 height 86
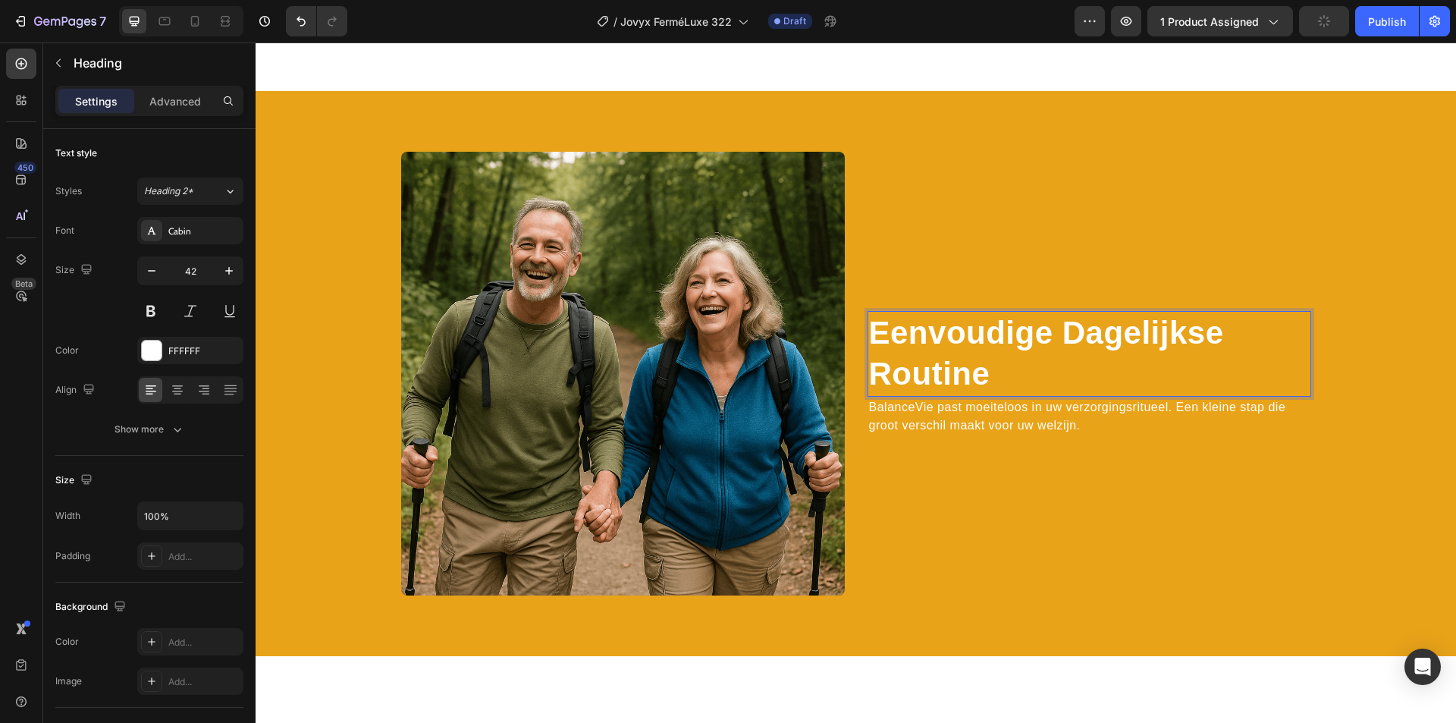
scroll to position [2076, 0]
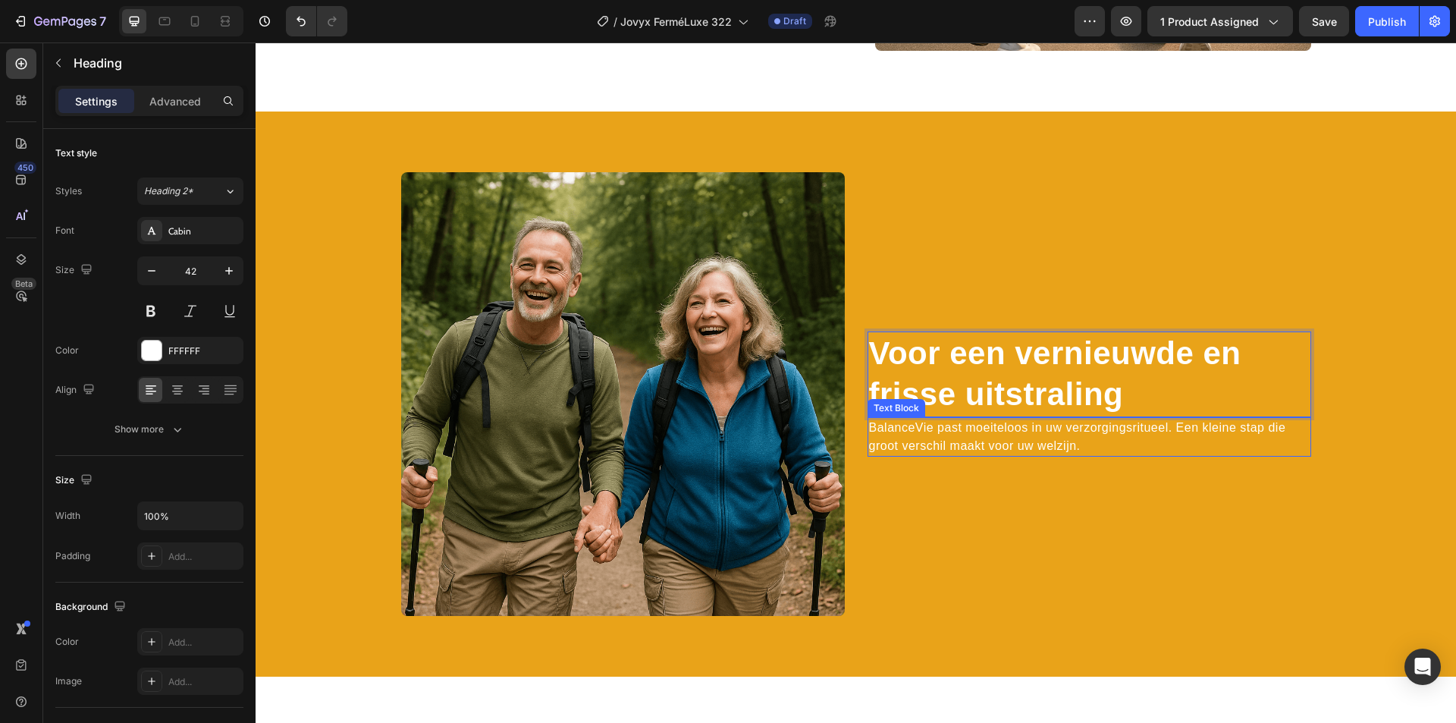
click at [974, 431] on p "BalanceVie past moeiteloos in uw verzorgingsritueel. Een kleine stap die groot …" at bounding box center [1089, 437] width 441 height 36
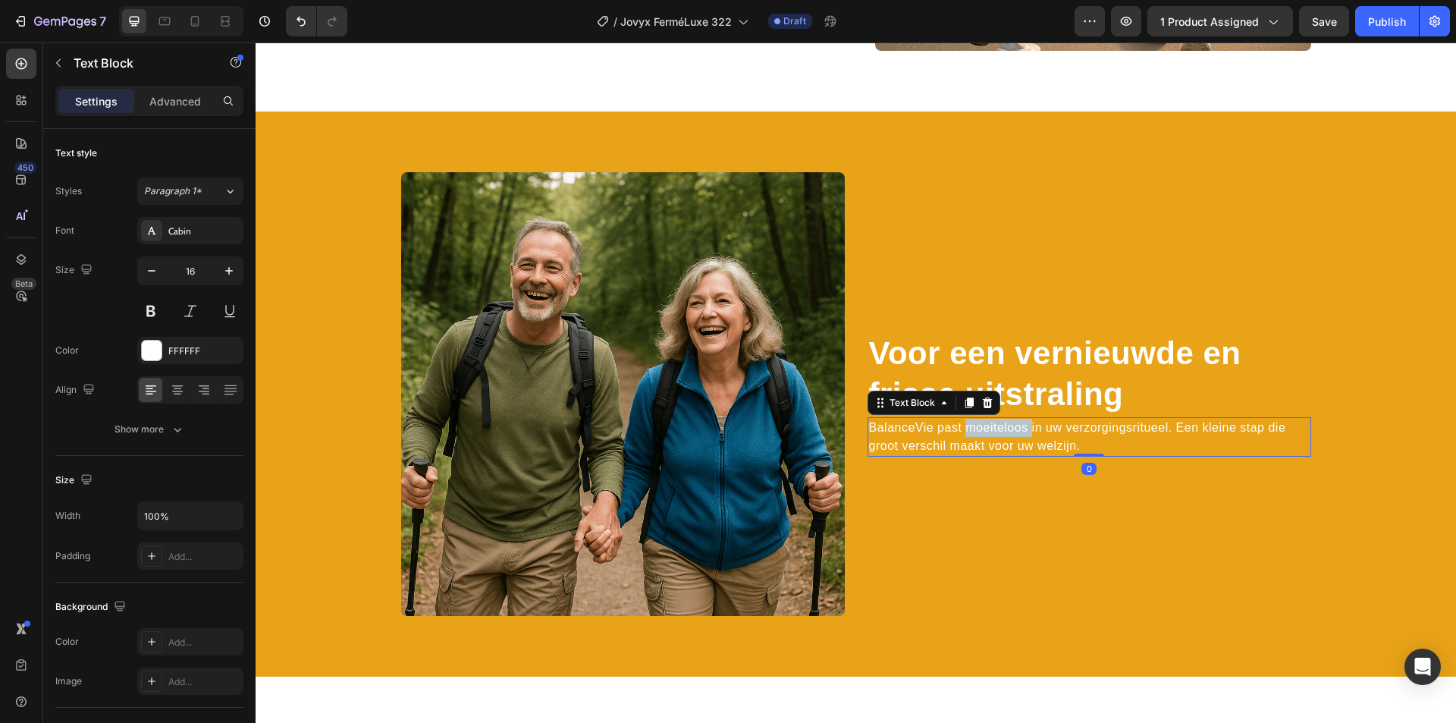
click at [974, 431] on p "BalanceVie past moeiteloos in uw verzorgingsritueel. Een kleine stap die groot …" at bounding box center [1089, 437] width 441 height 36
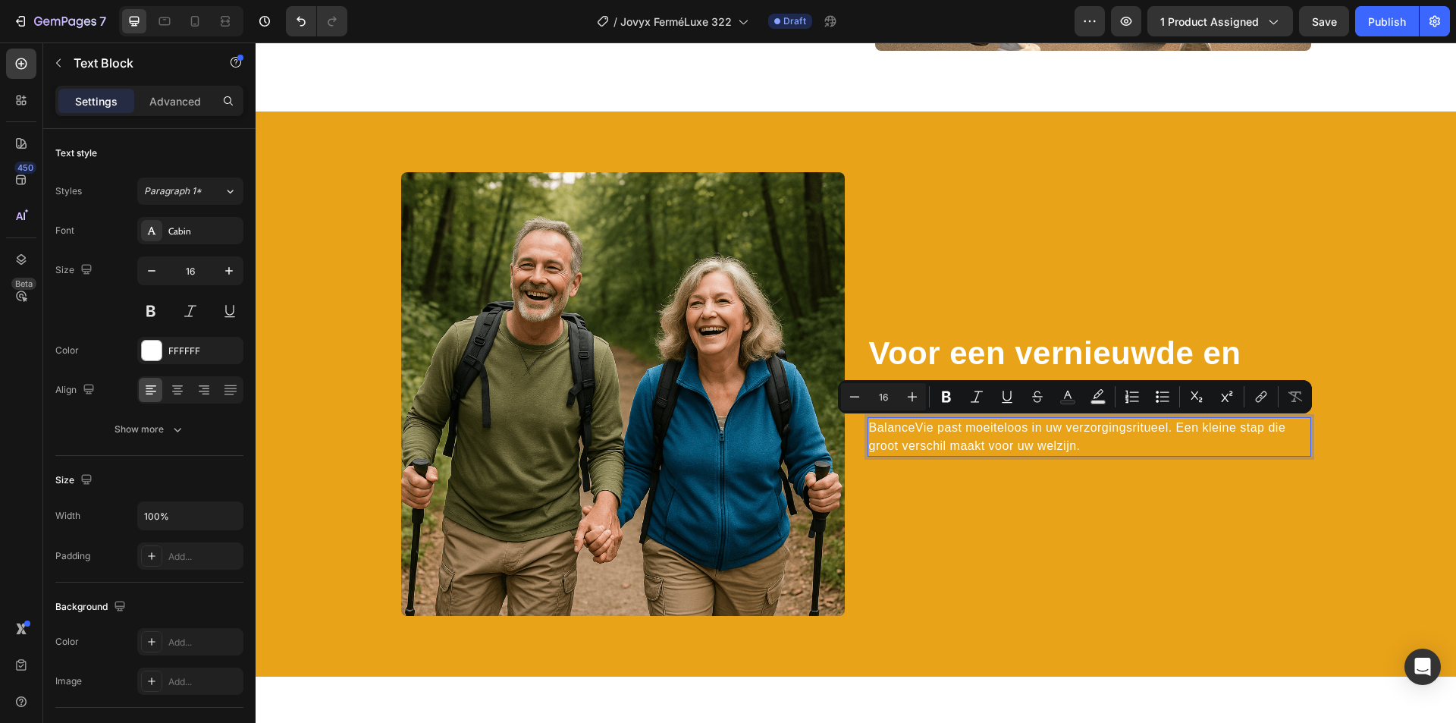
scroll to position [2057, 0]
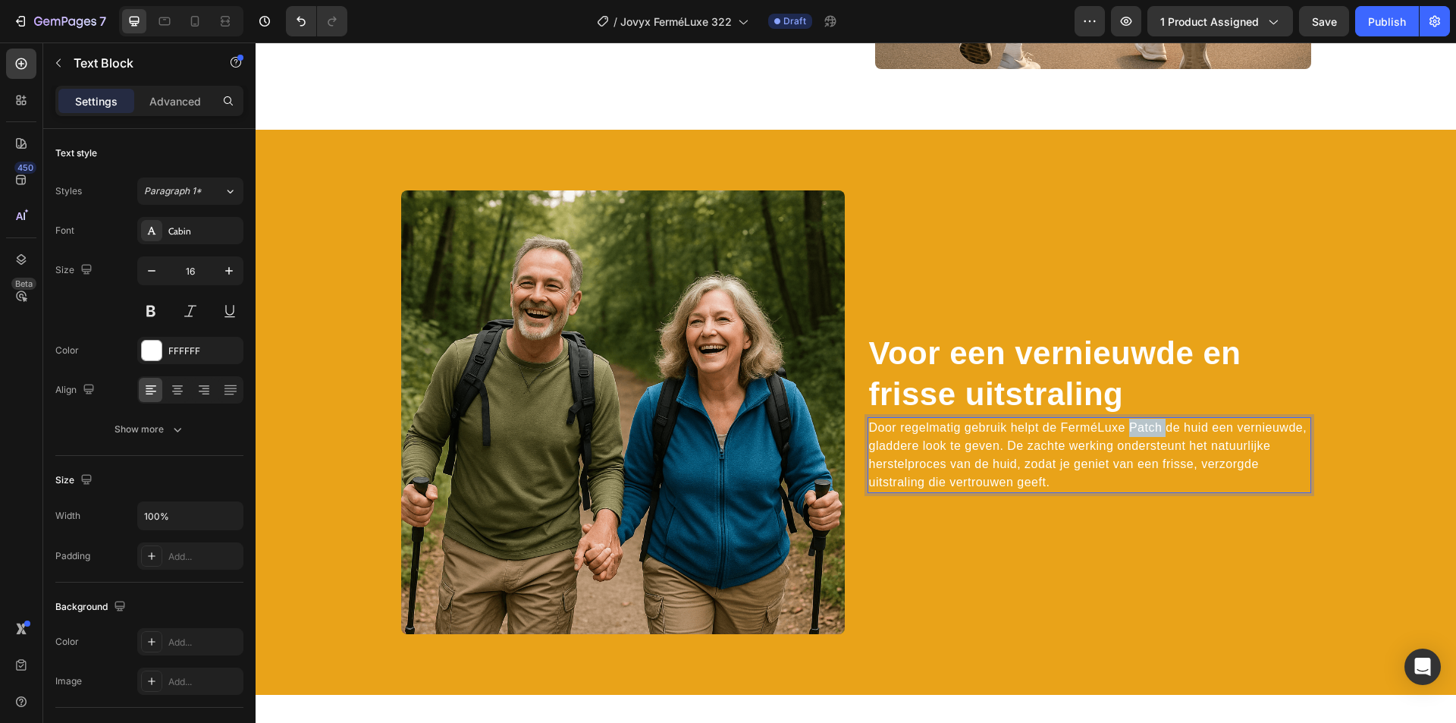
drag, startPoint x: 1146, startPoint y: 431, endPoint x: 1109, endPoint y: 430, distance: 36.4
click at [1109, 430] on p "Door regelmatig gebruik helpt de FerméLuxe Patch de huid een vernieuwde, gladde…" at bounding box center [1089, 455] width 441 height 73
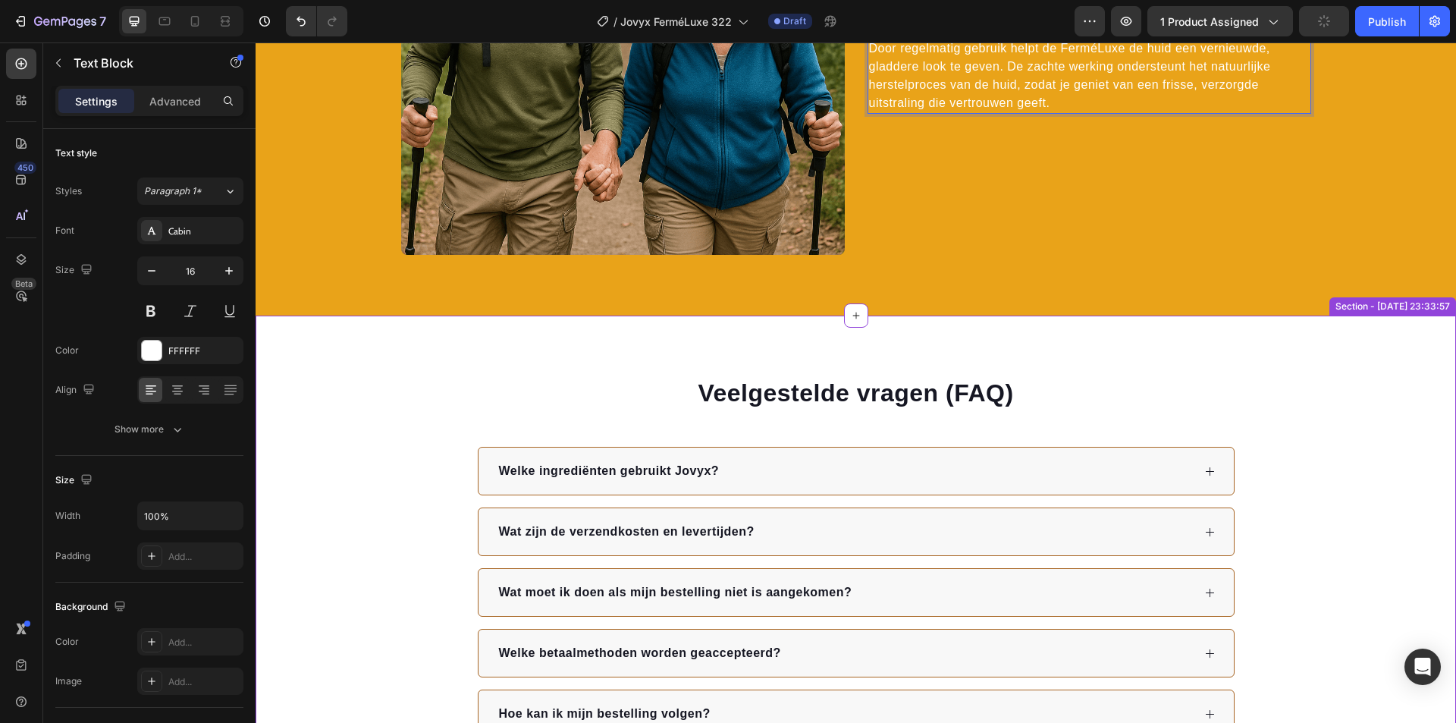
scroll to position [2816, 0]
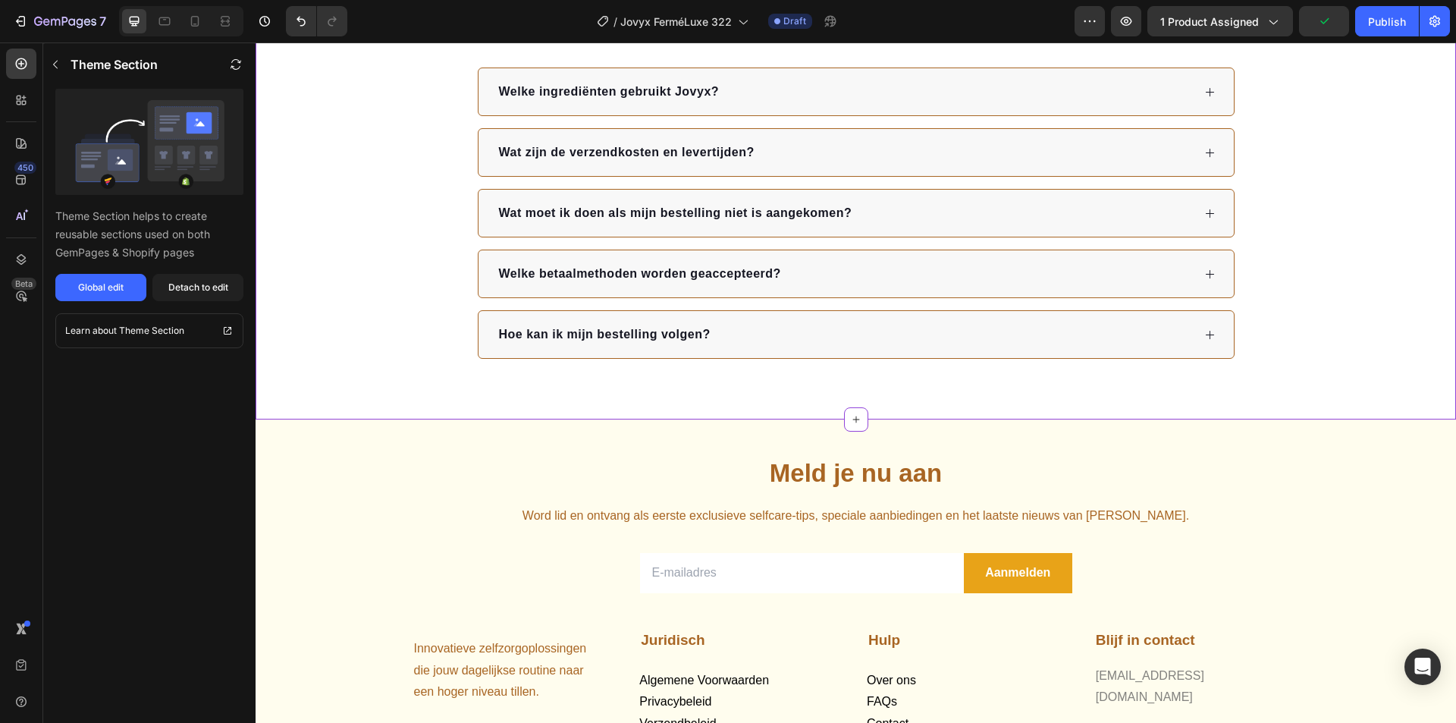
click at [904, 191] on div "Wat moet ik doen als mijn bestelling niet is aangekomen?" at bounding box center [856, 213] width 755 height 47
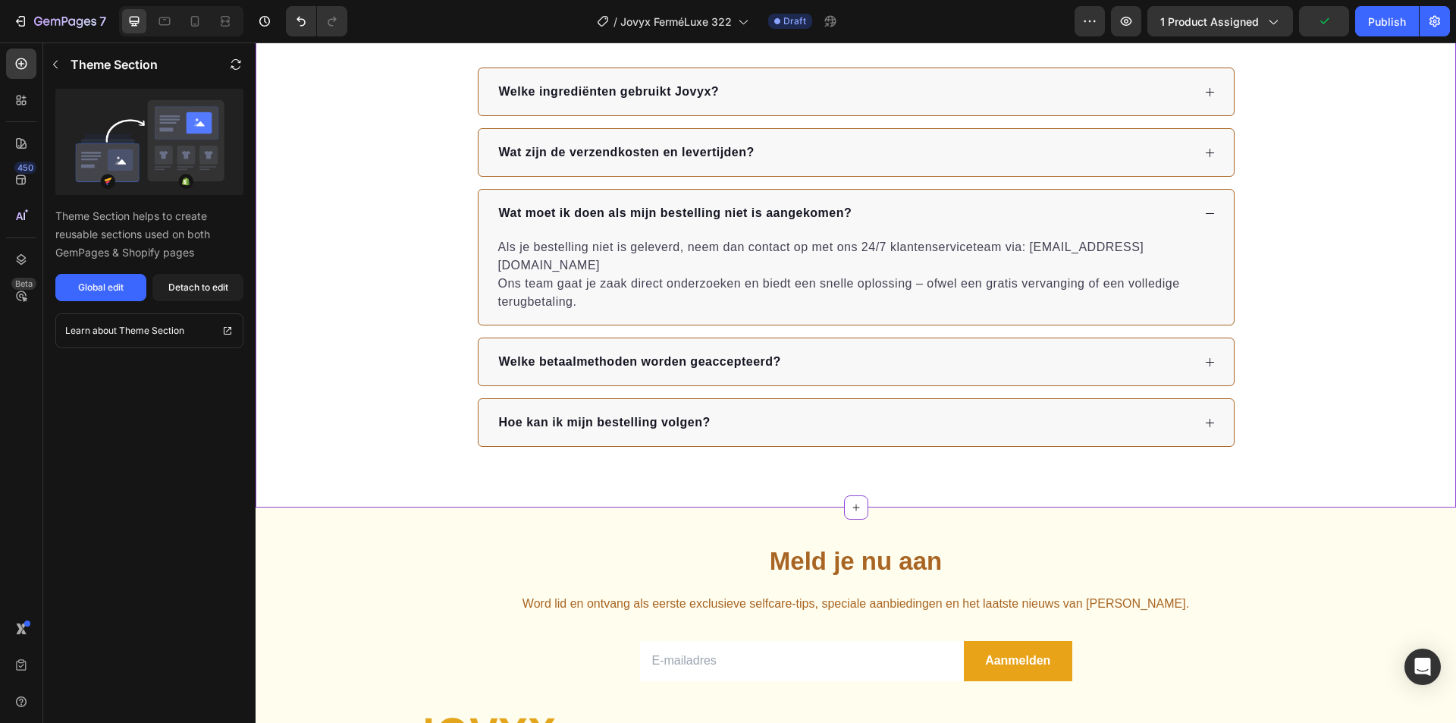
click at [916, 196] on div "Wat moet ik doen als mijn bestelling niet is aangekomen?" at bounding box center [856, 213] width 755 height 47
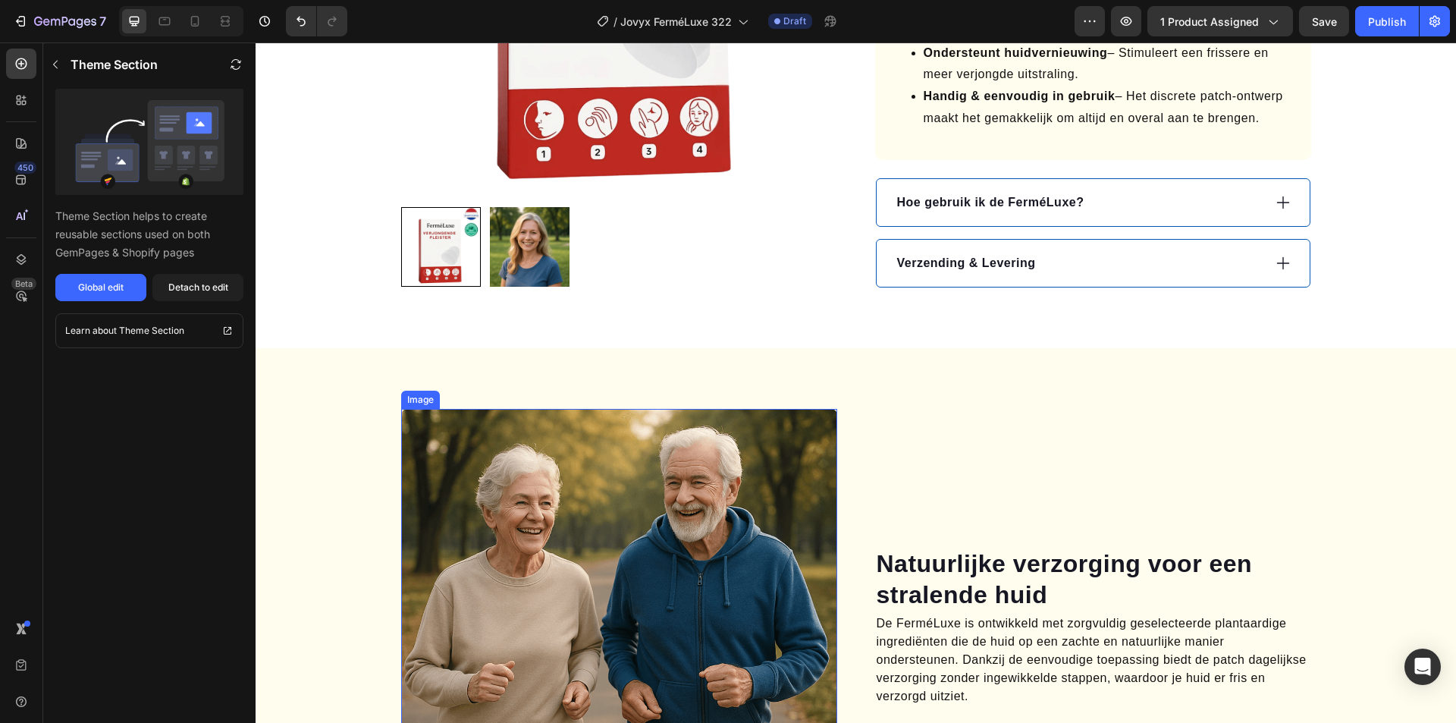
scroll to position [844, 0]
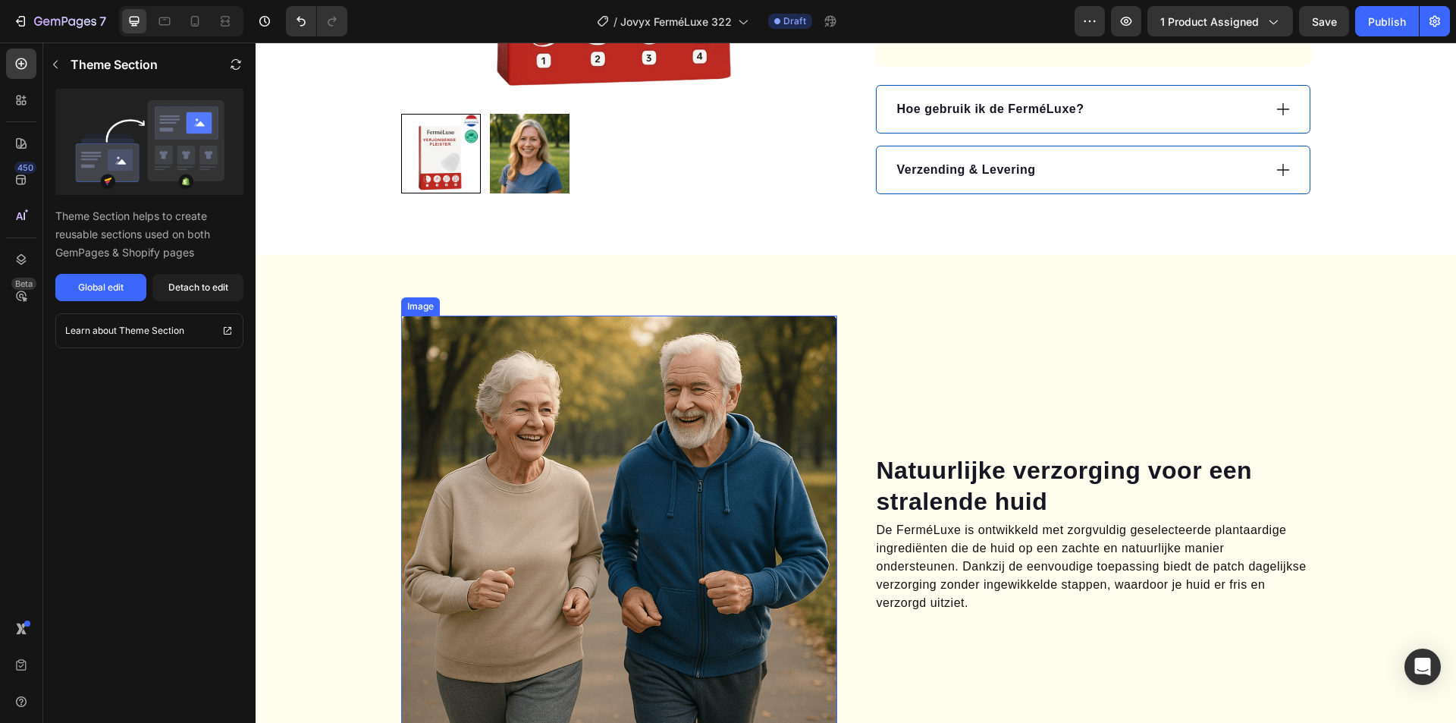
click at [618, 328] on img at bounding box center [619, 533] width 436 height 436
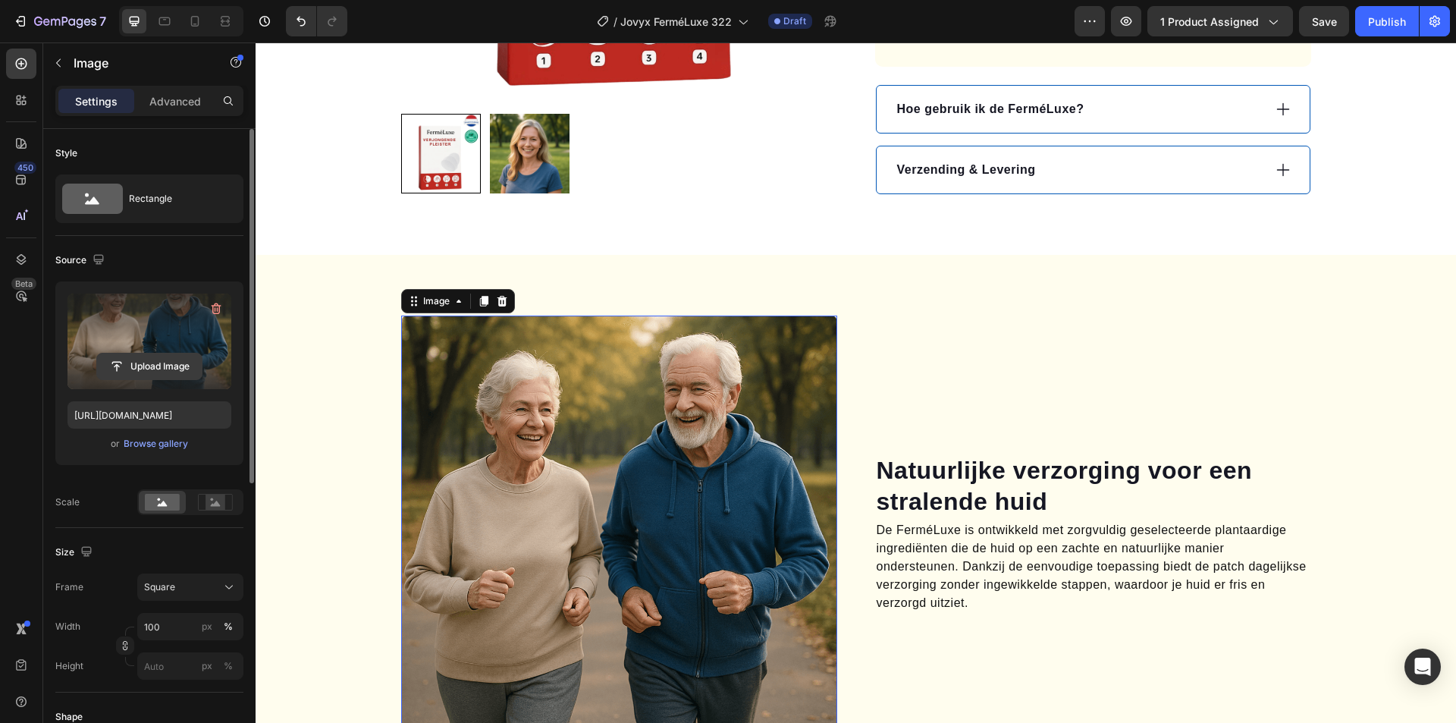
click at [161, 363] on input "file" at bounding box center [149, 366] width 105 height 26
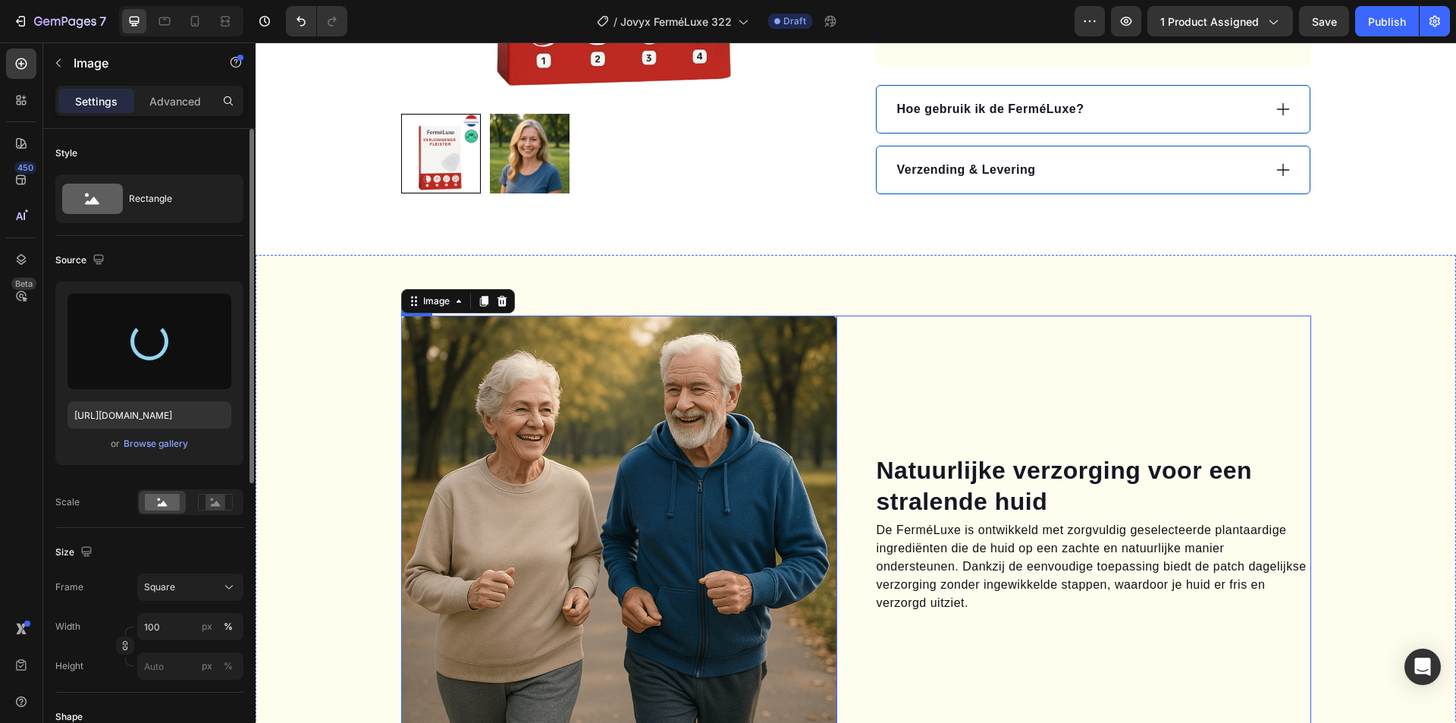
type input "[URL][DOMAIN_NAME]"
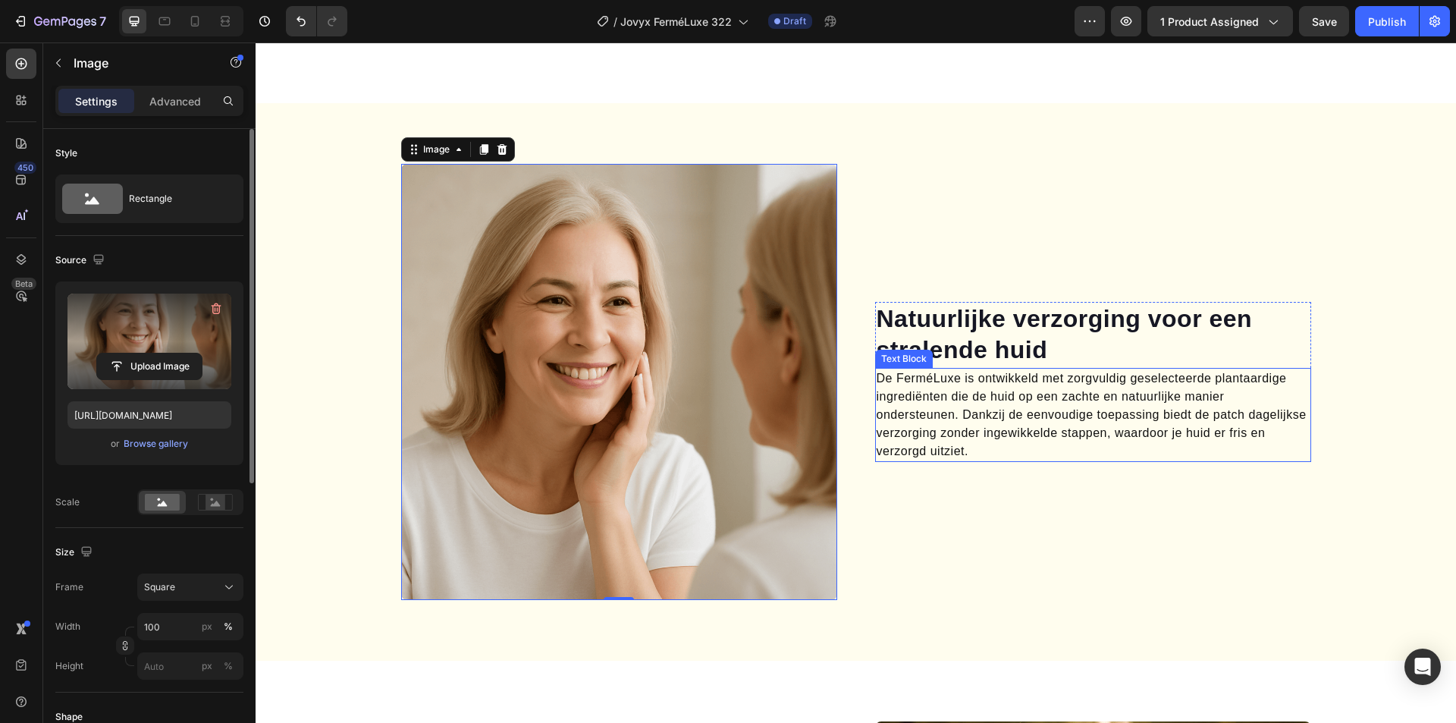
scroll to position [1299, 0]
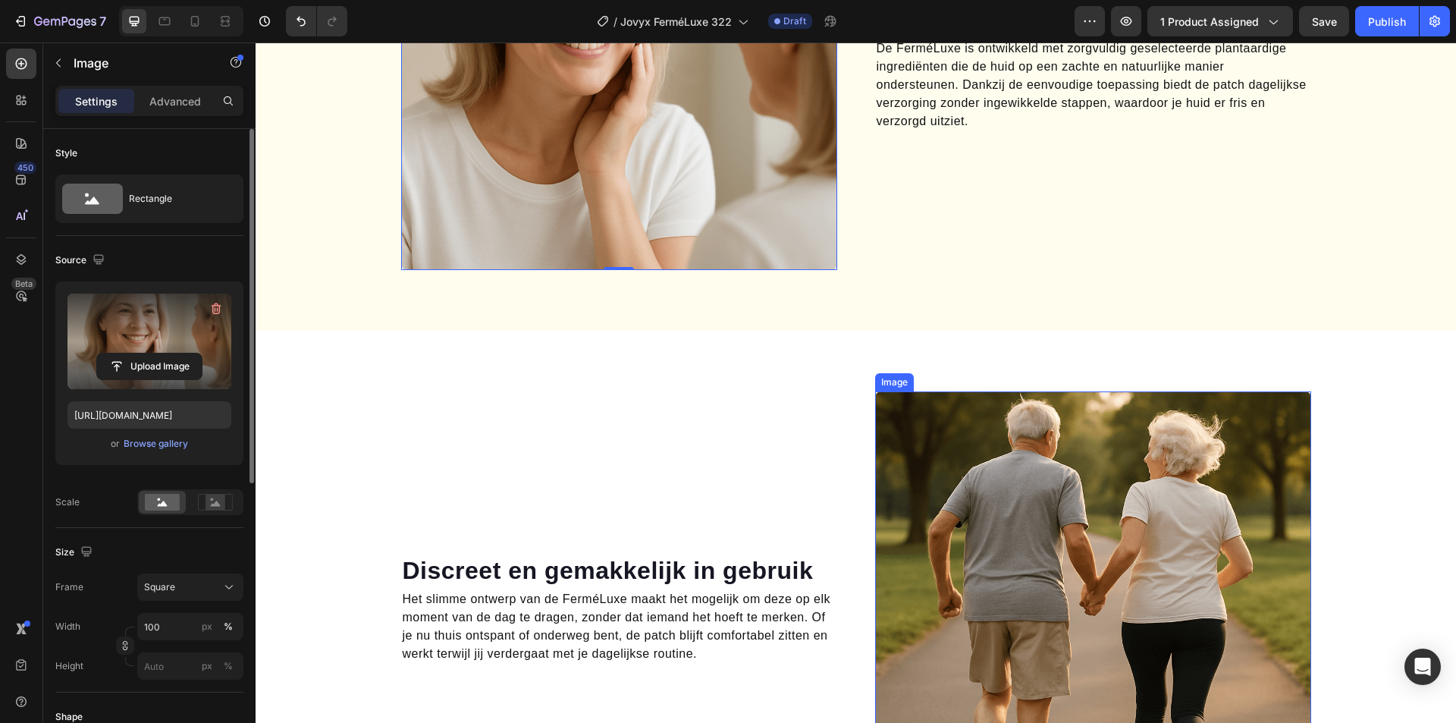
click at [1087, 491] on img at bounding box center [1093, 609] width 436 height 436
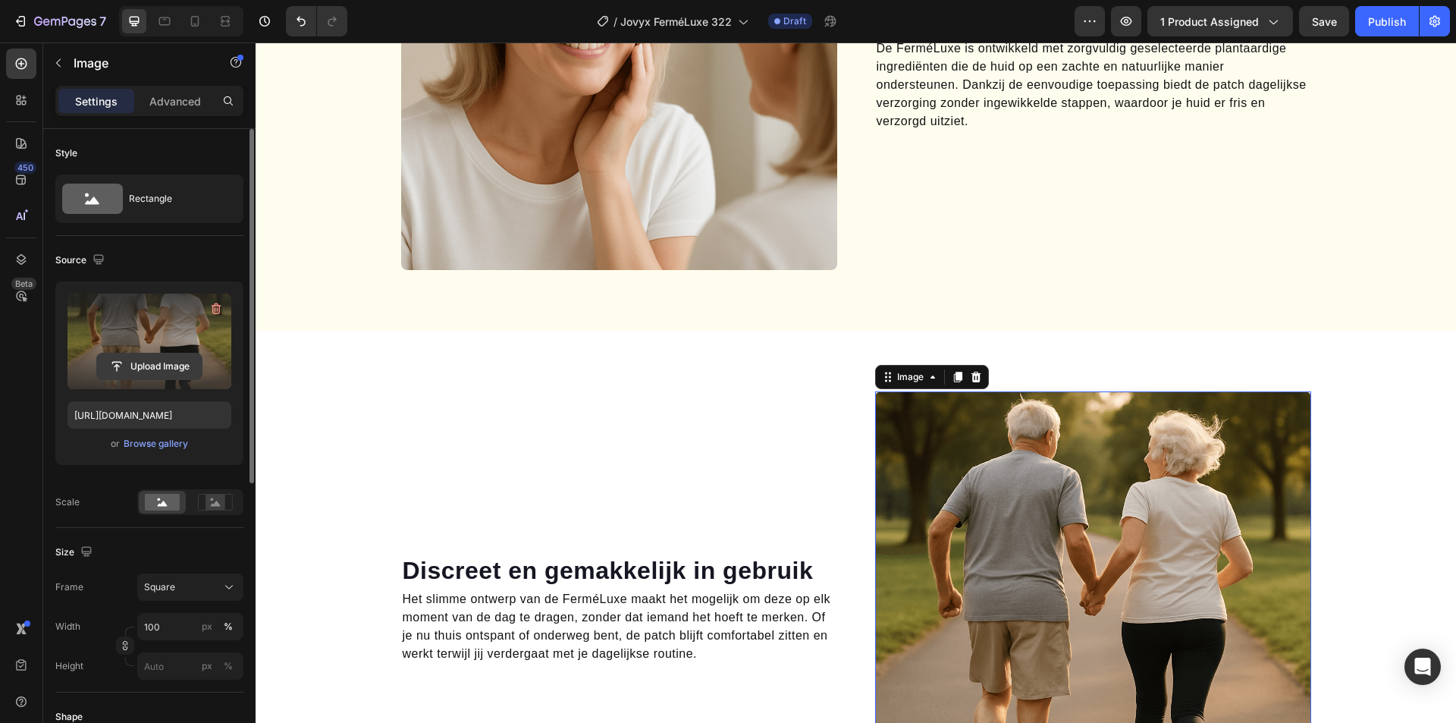
click at [141, 358] on input "file" at bounding box center [149, 366] width 105 height 26
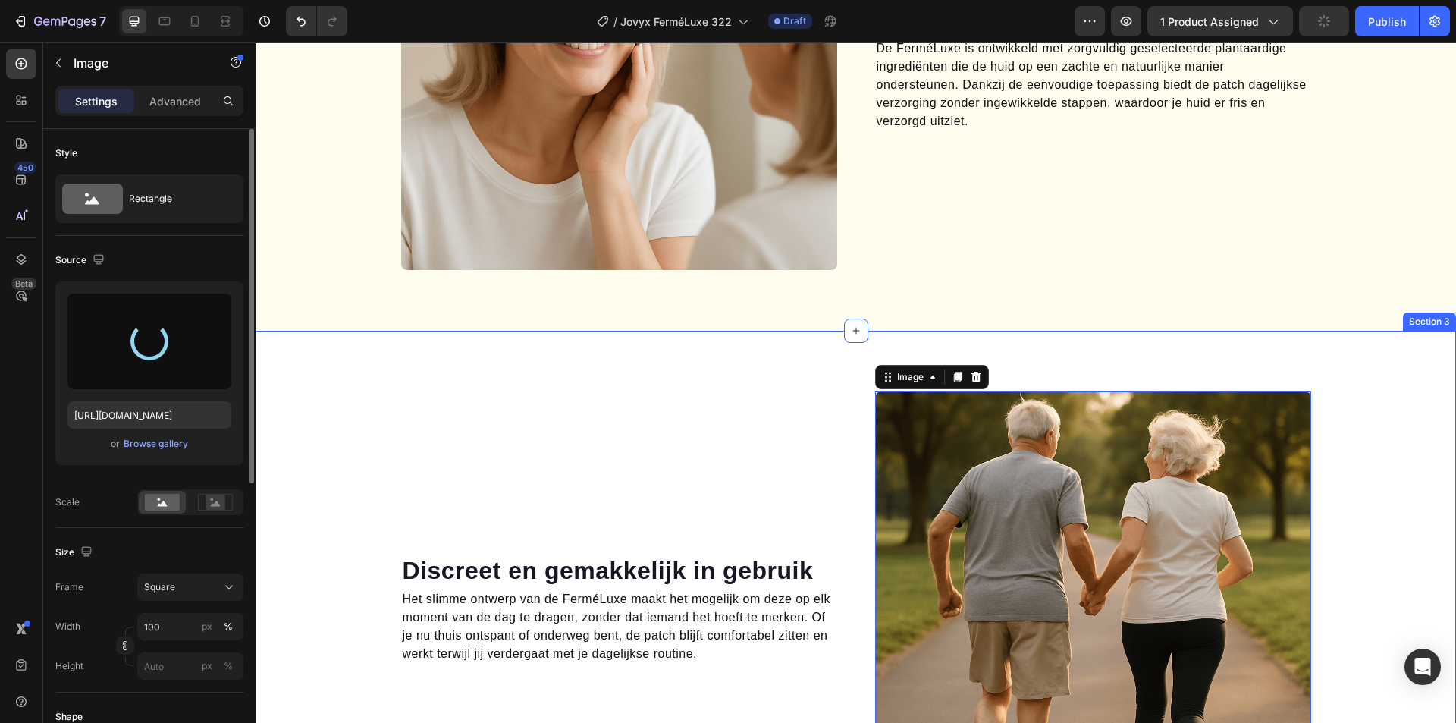
type input "[URL][DOMAIN_NAME]"
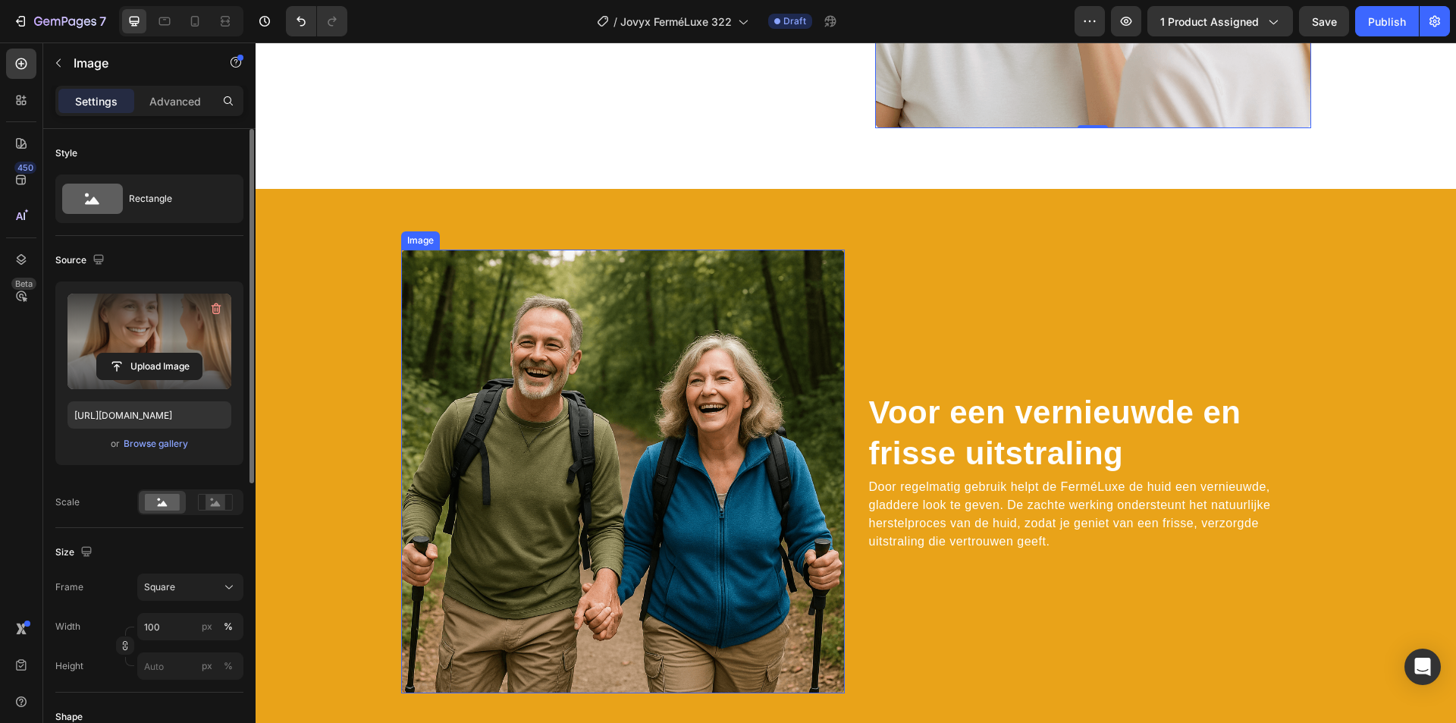
scroll to position [2057, 0]
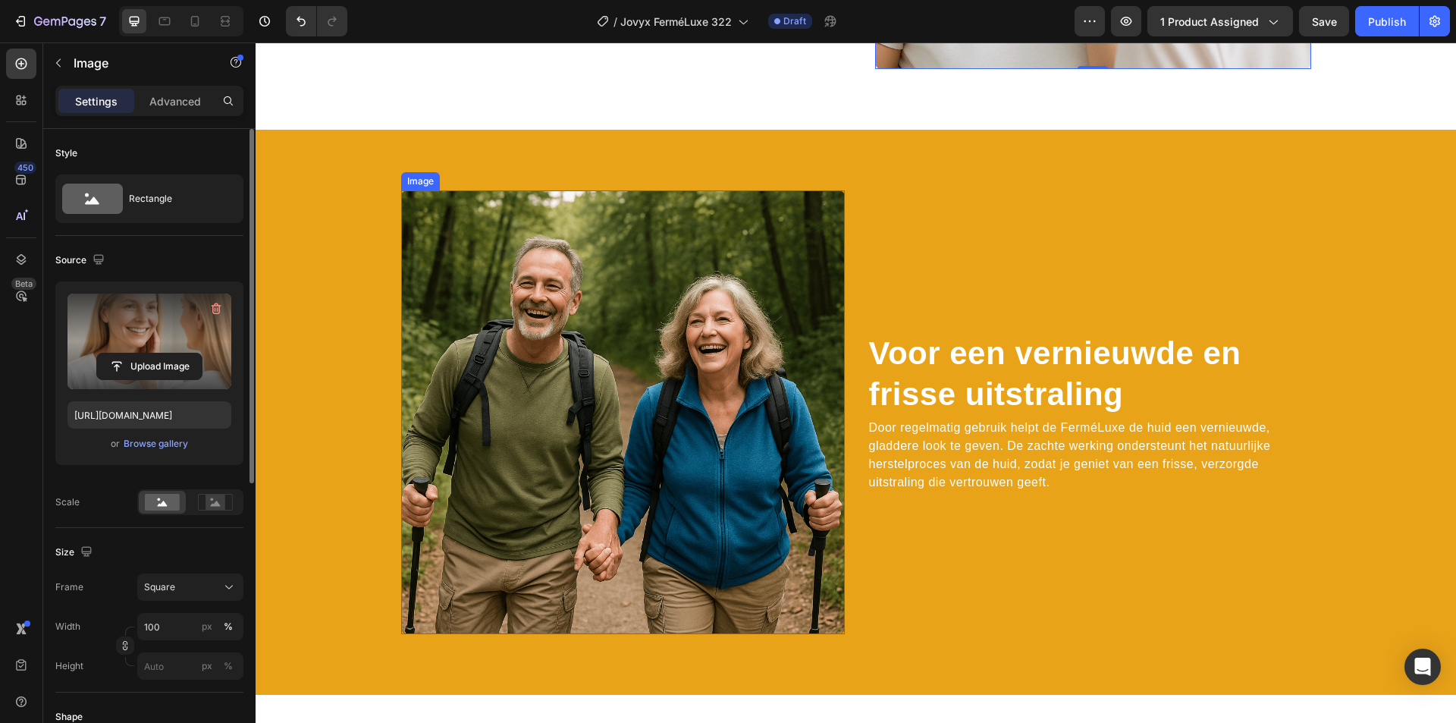
click at [603, 394] on img at bounding box center [623, 412] width 444 height 444
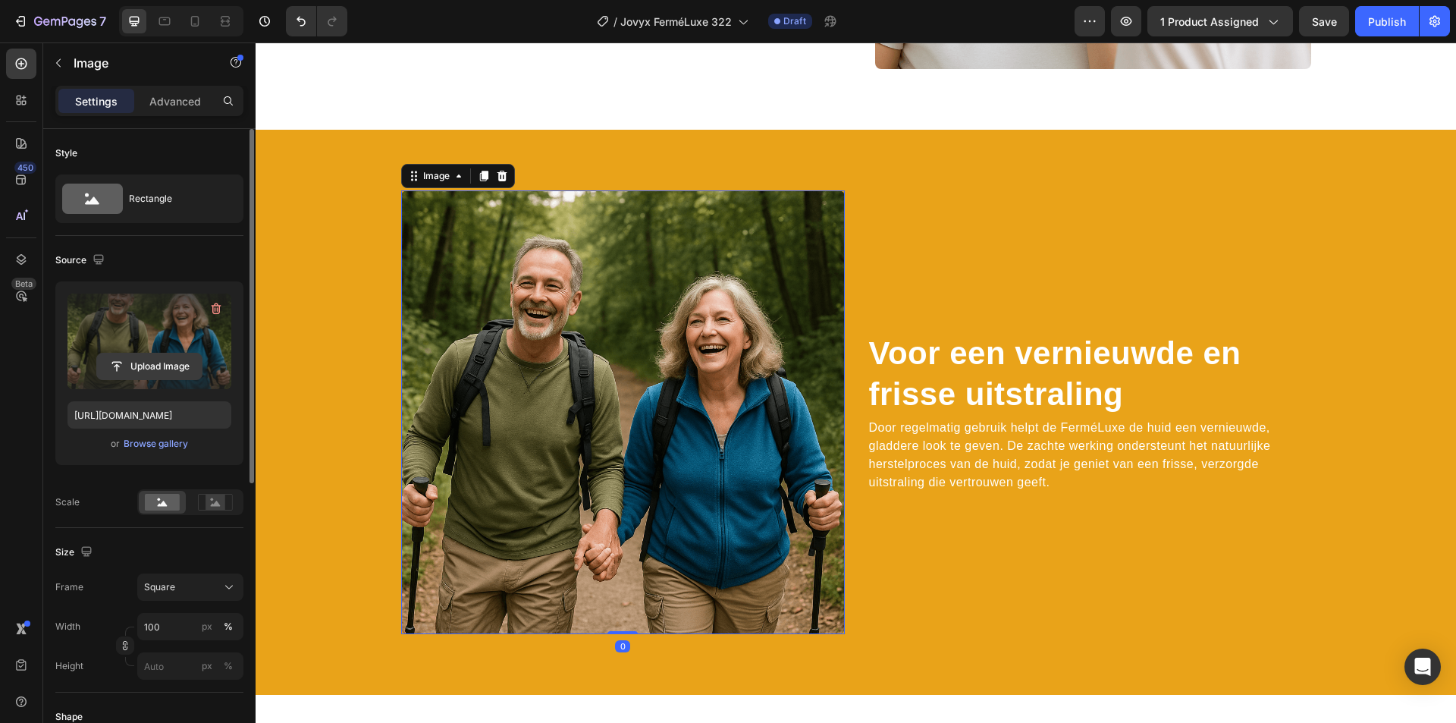
click at [183, 369] on input "file" at bounding box center [149, 366] width 105 height 26
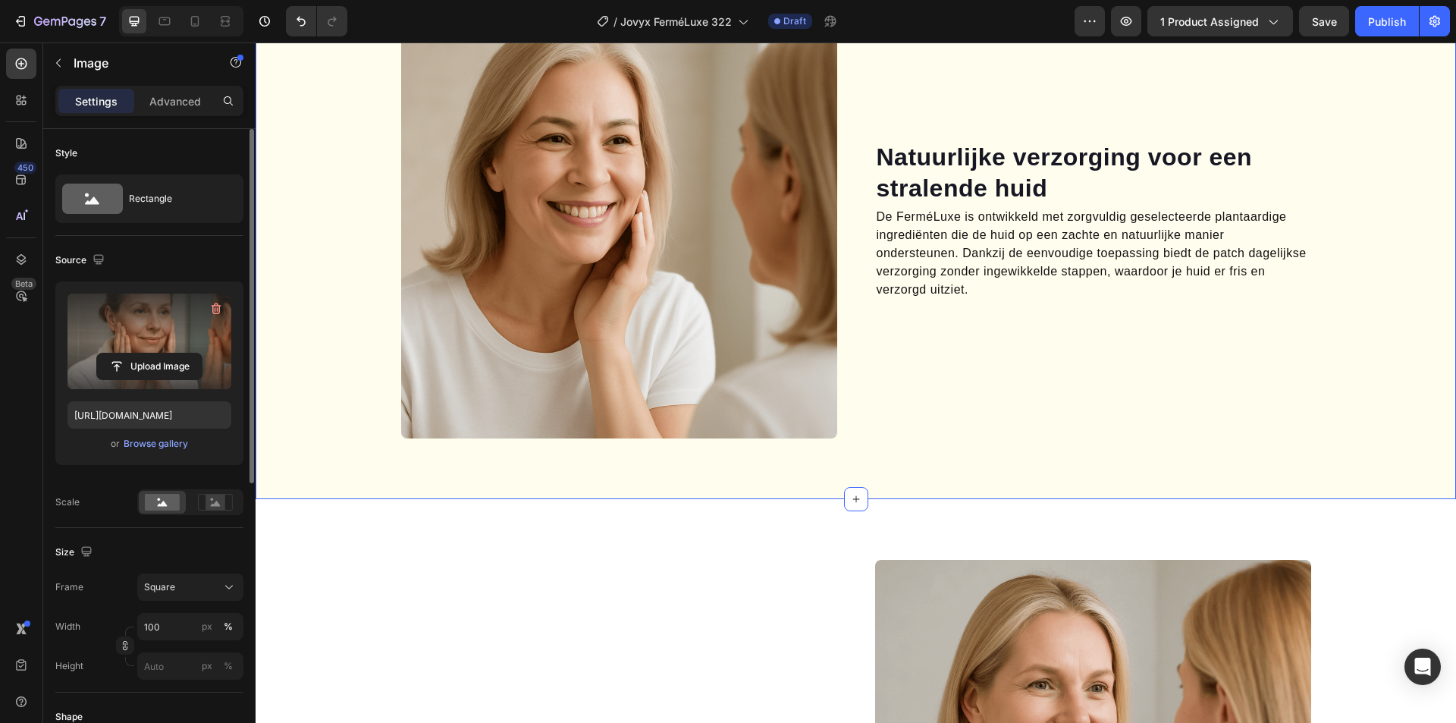
scroll to position [996, 0]
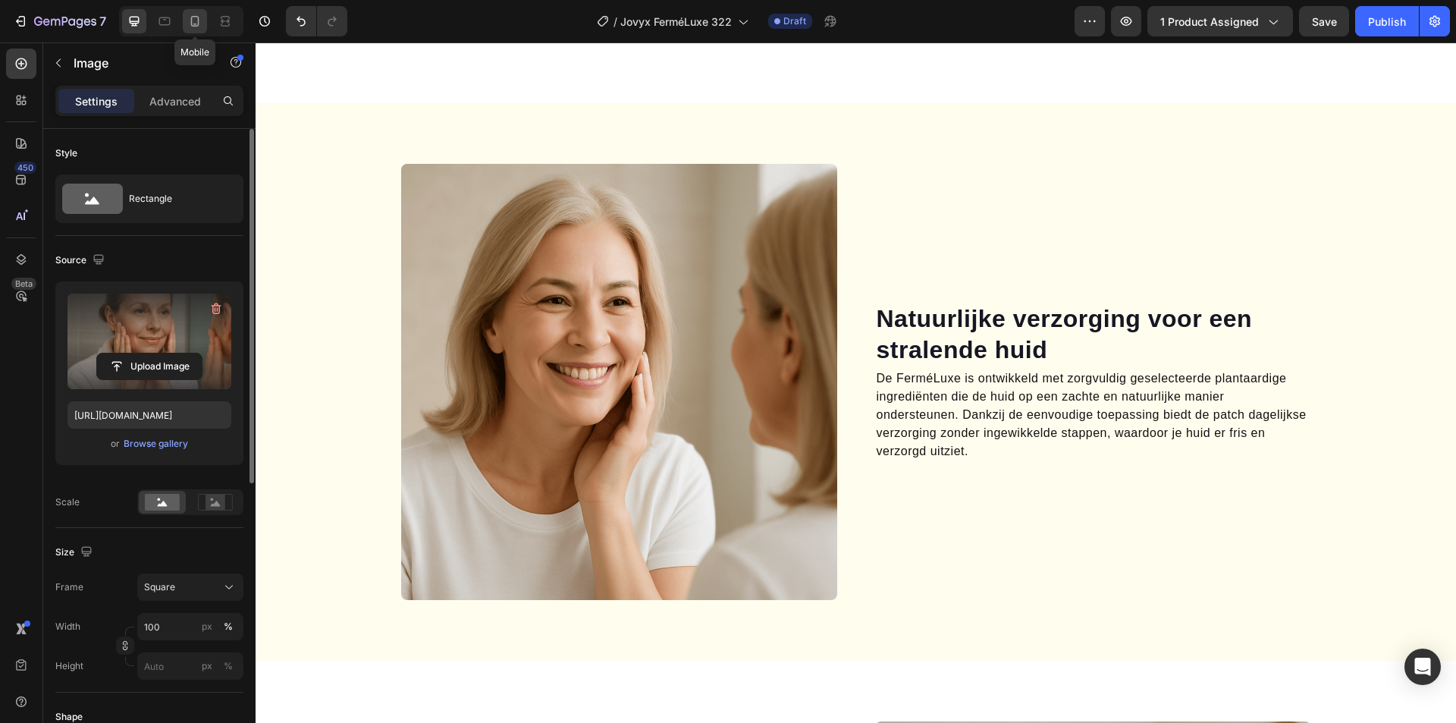
click at [194, 16] on icon at bounding box center [194, 21] width 15 height 15
type input "[URL][DOMAIN_NAME]"
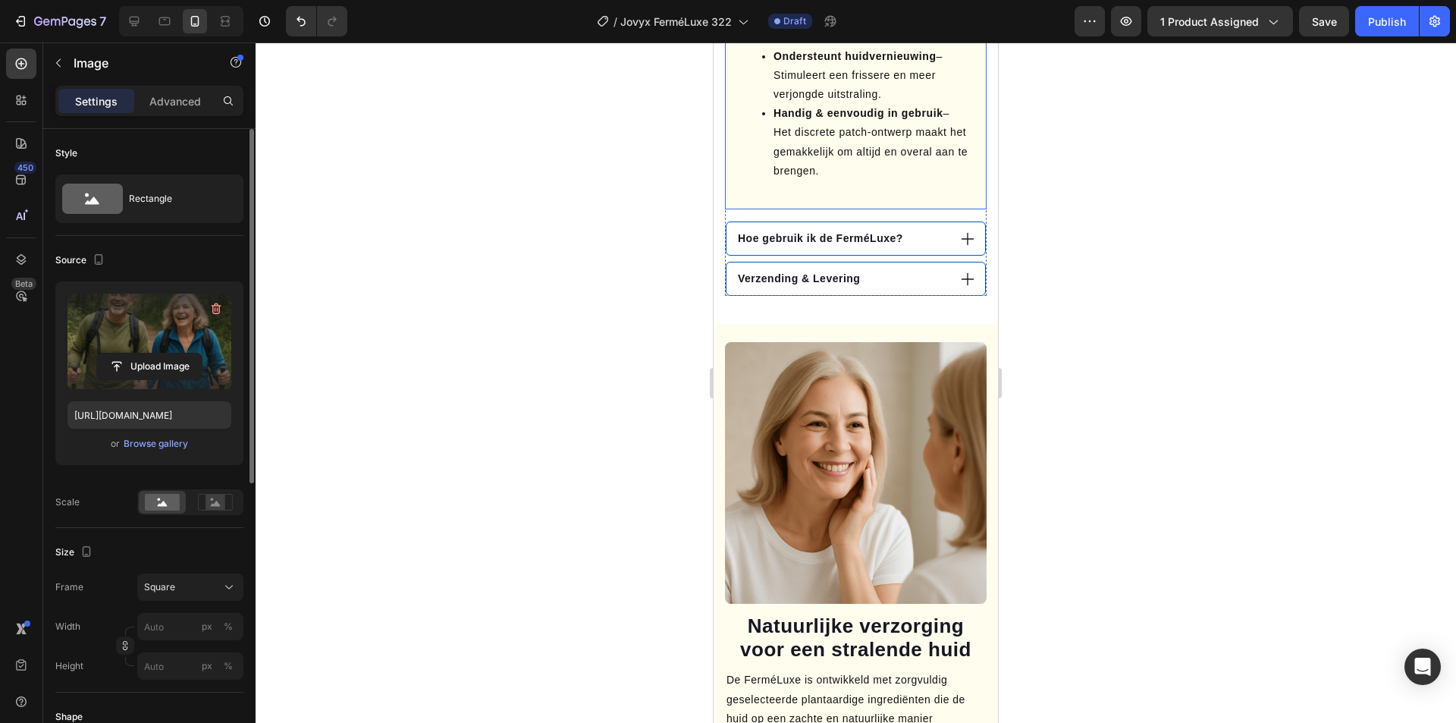
scroll to position [1375, 0]
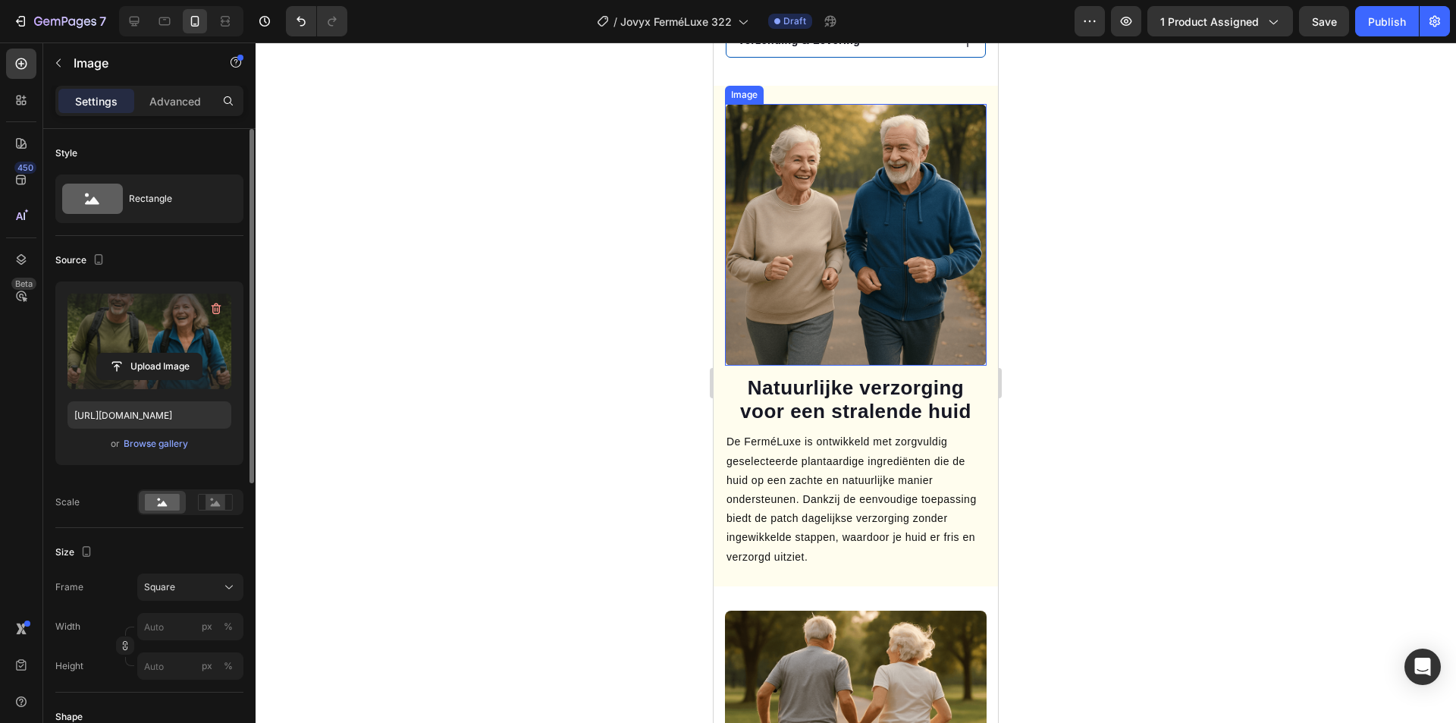
click at [868, 205] on img at bounding box center [856, 235] width 262 height 262
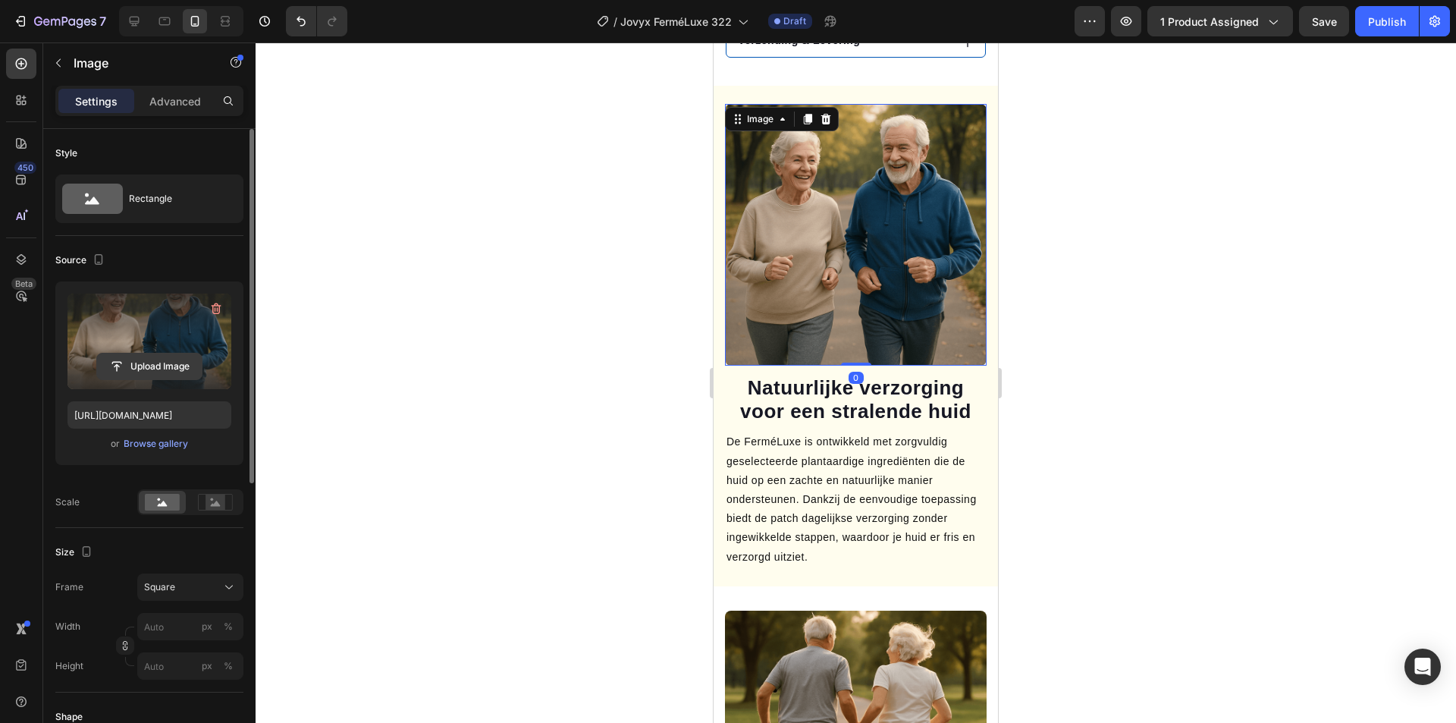
click at [158, 369] on input "file" at bounding box center [149, 366] width 105 height 26
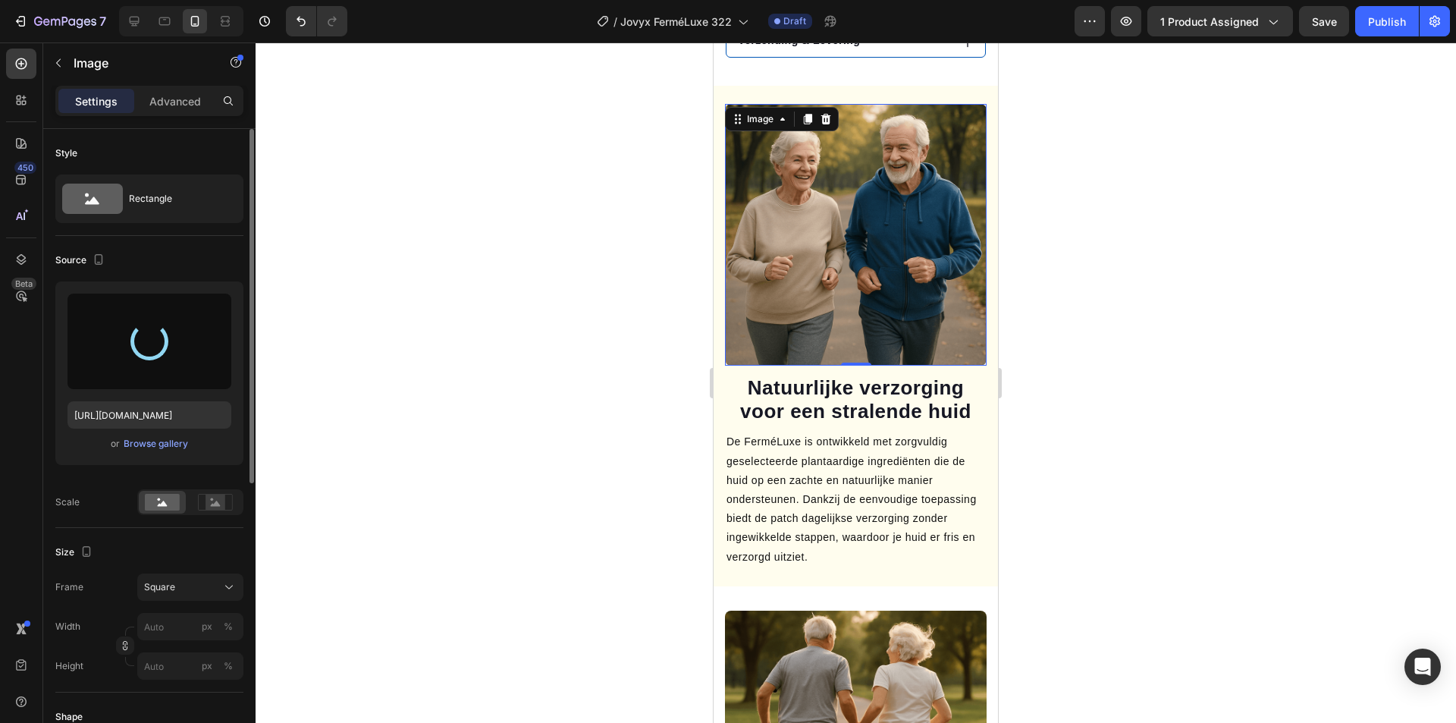
type input "[URL][DOMAIN_NAME]"
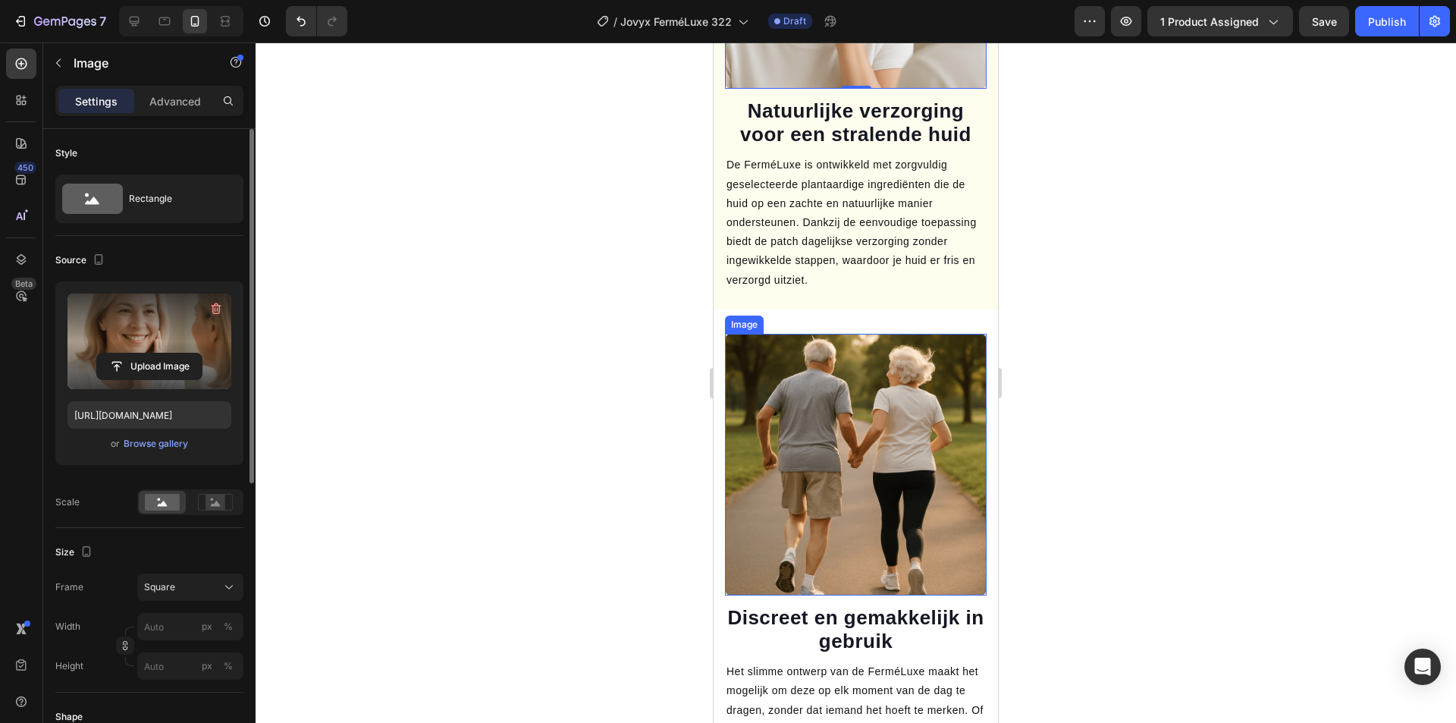
scroll to position [1754, 0]
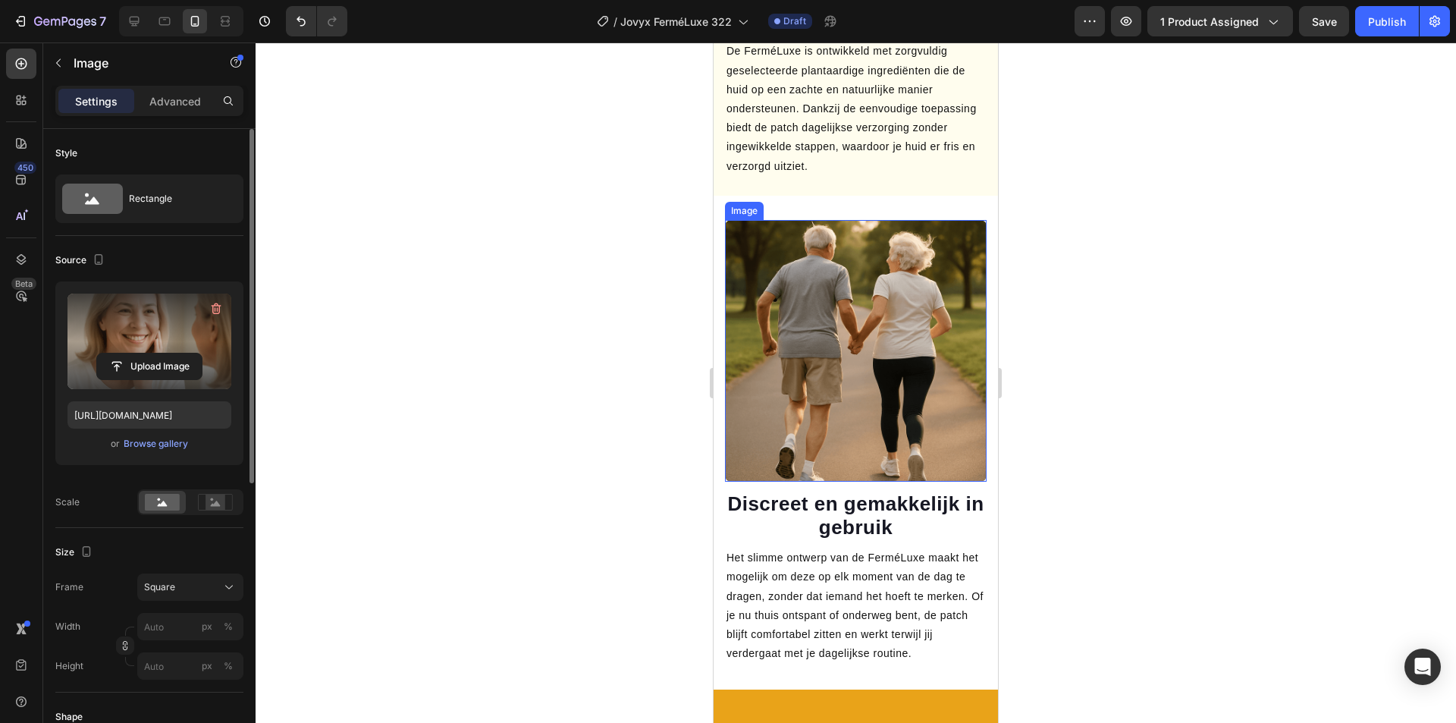
click at [871, 335] on img at bounding box center [856, 351] width 262 height 262
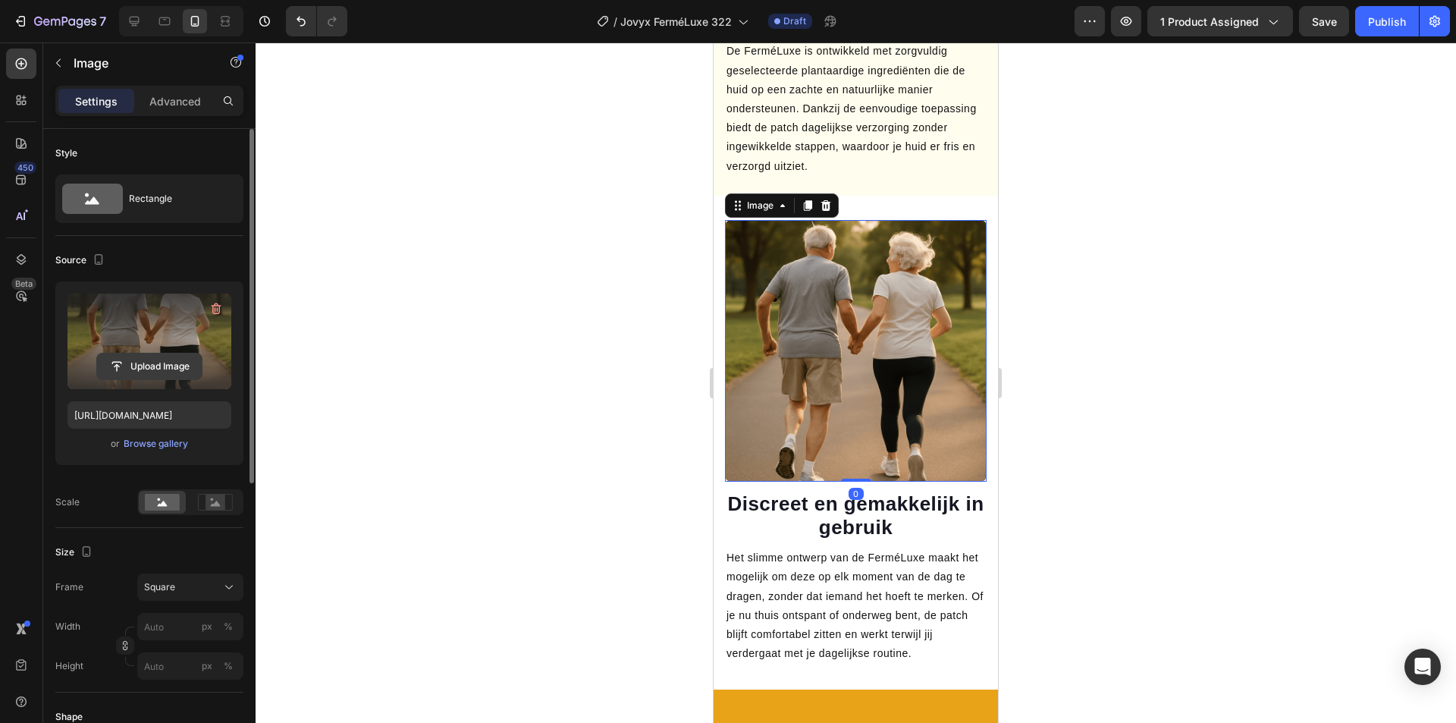
click at [170, 367] on input "file" at bounding box center [149, 366] width 105 height 26
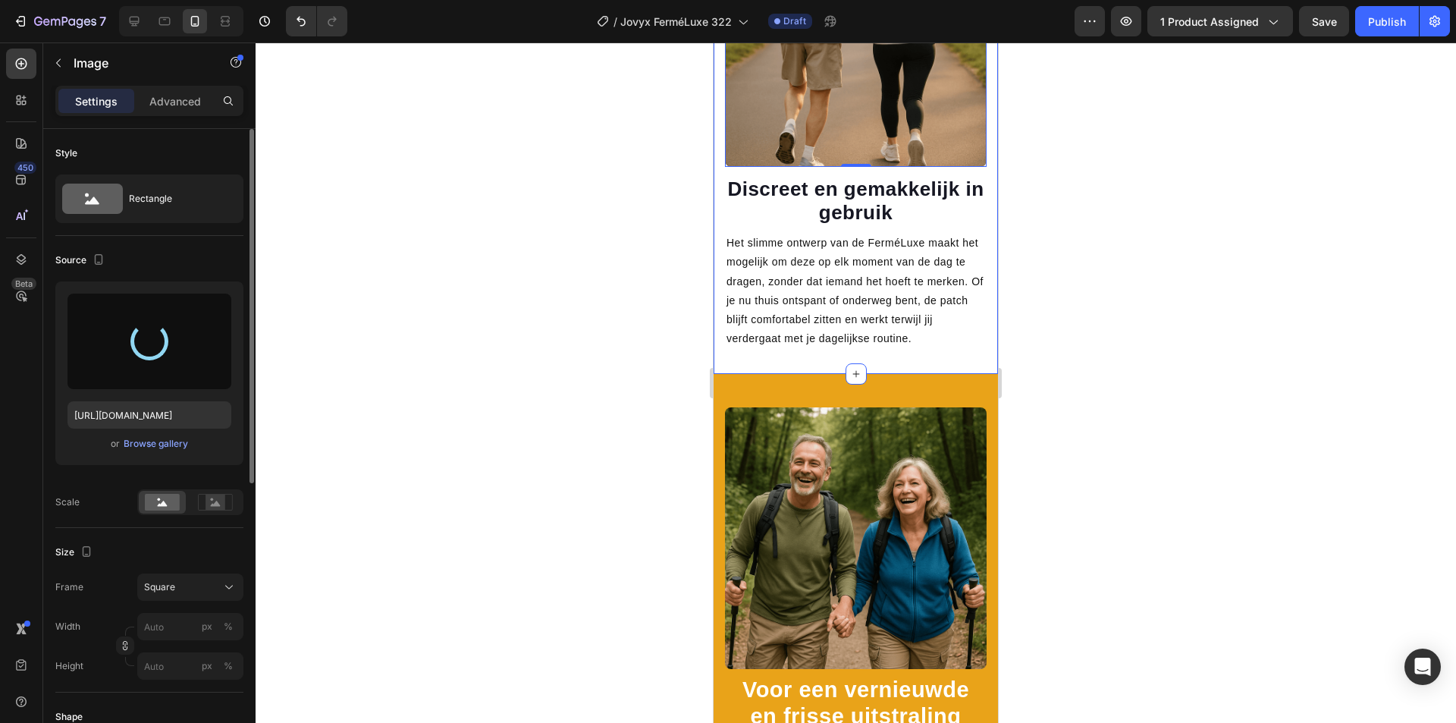
type input "[URL][DOMAIN_NAME]"
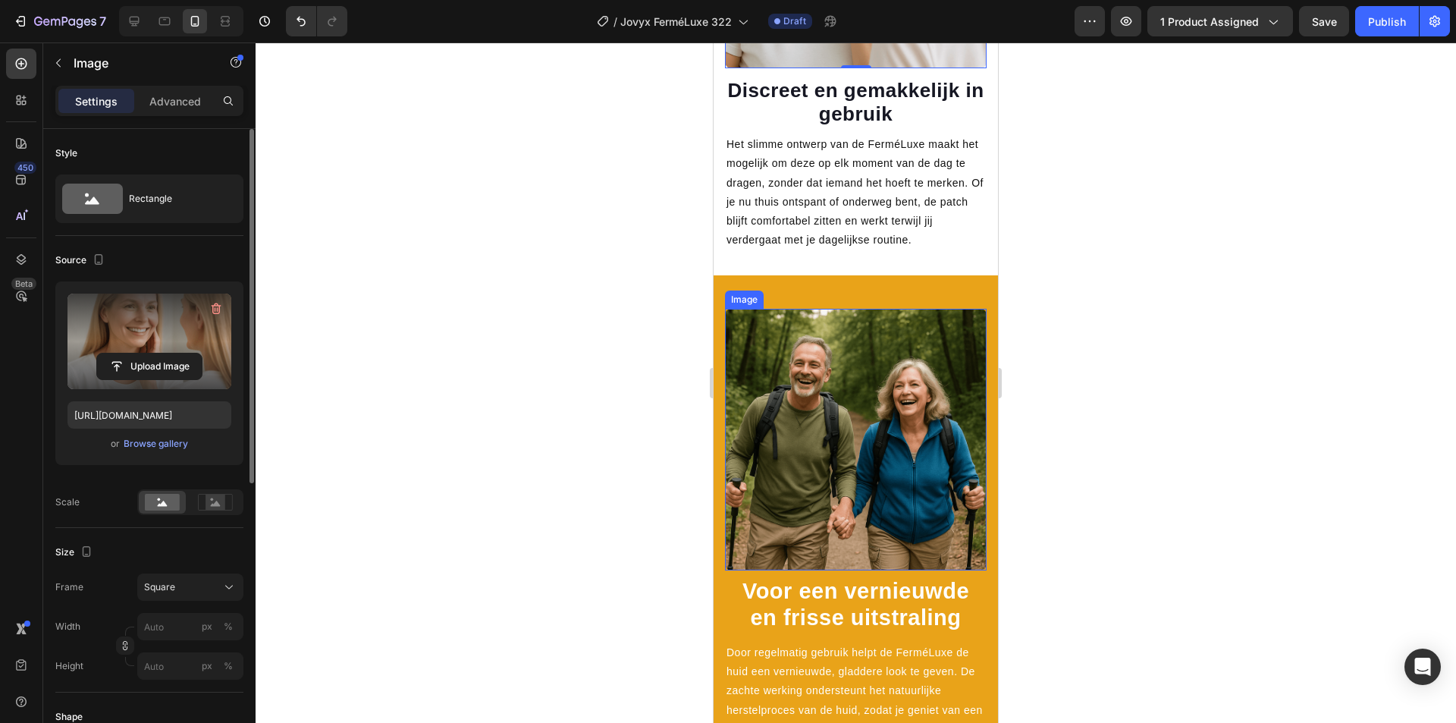
scroll to position [2285, 0]
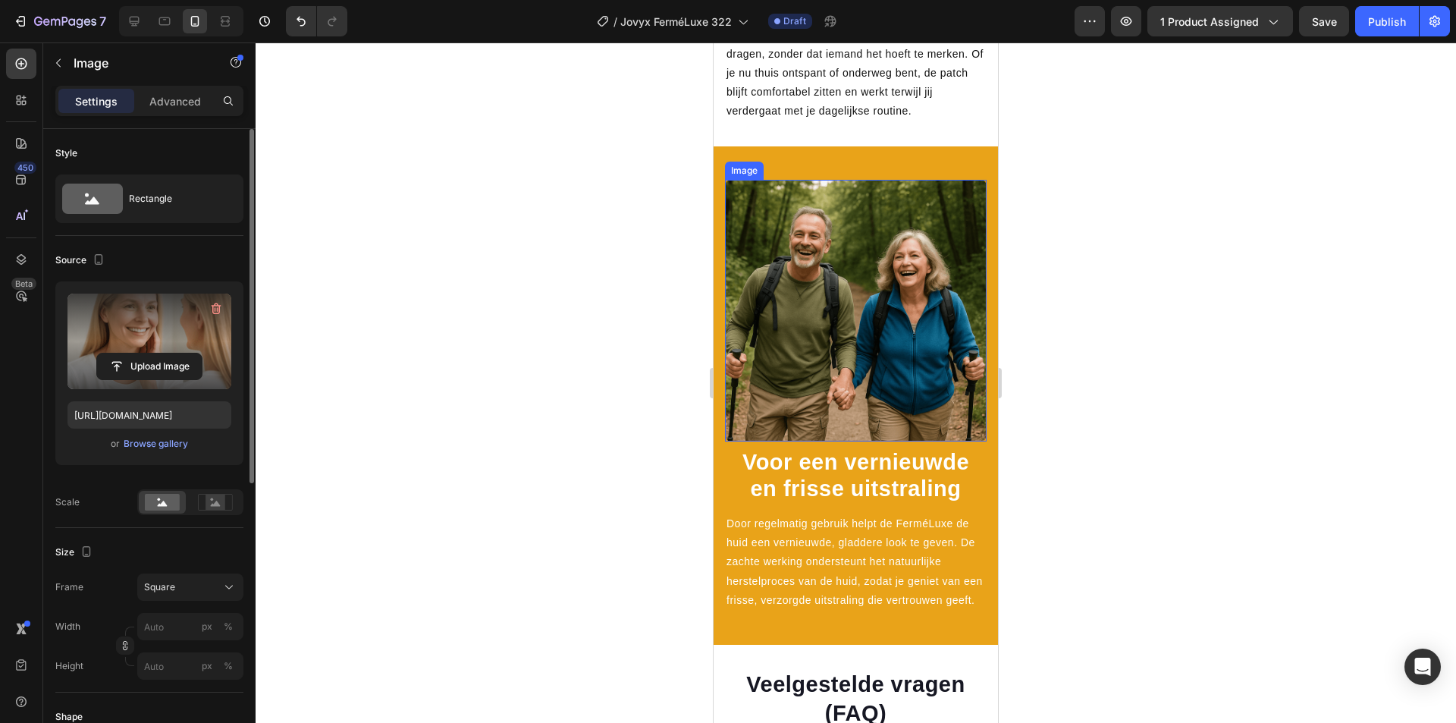
click at [846, 344] on img at bounding box center [856, 311] width 262 height 262
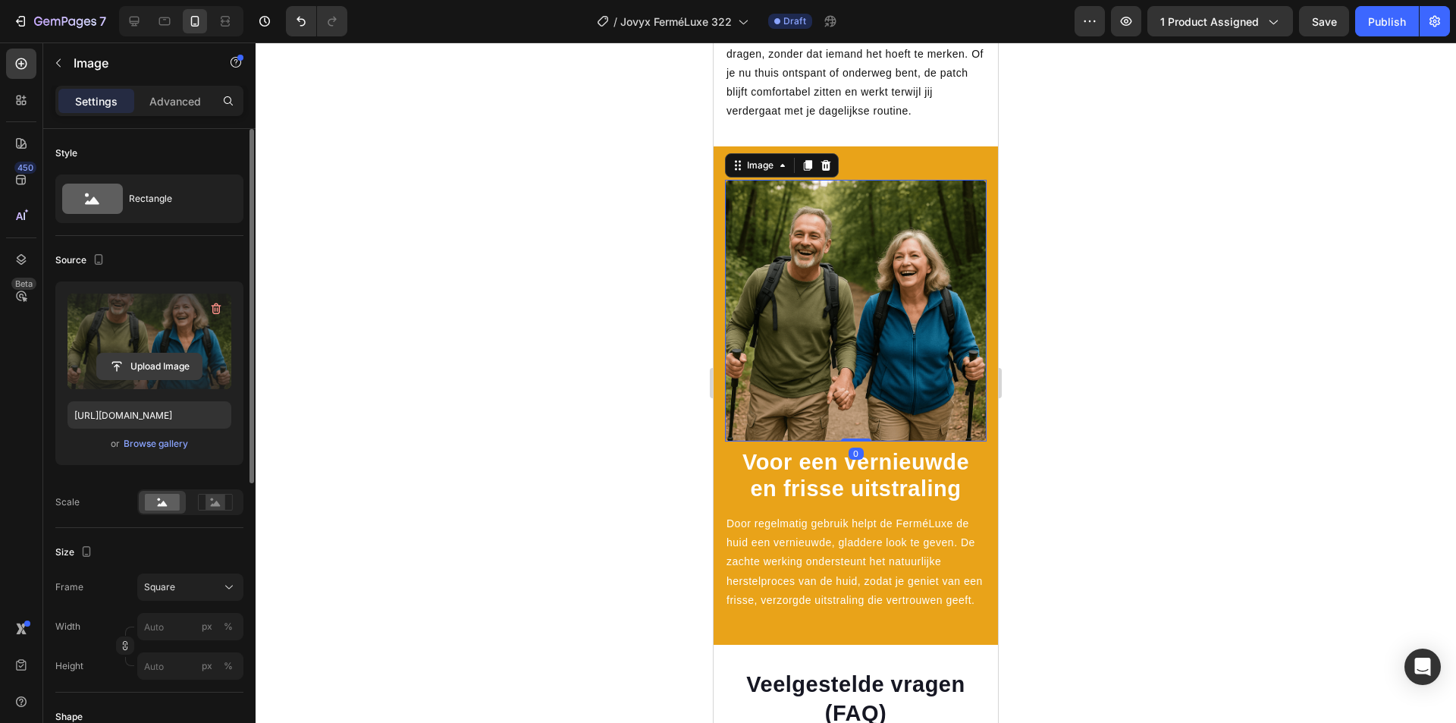
click at [138, 363] on input "file" at bounding box center [149, 366] width 105 height 26
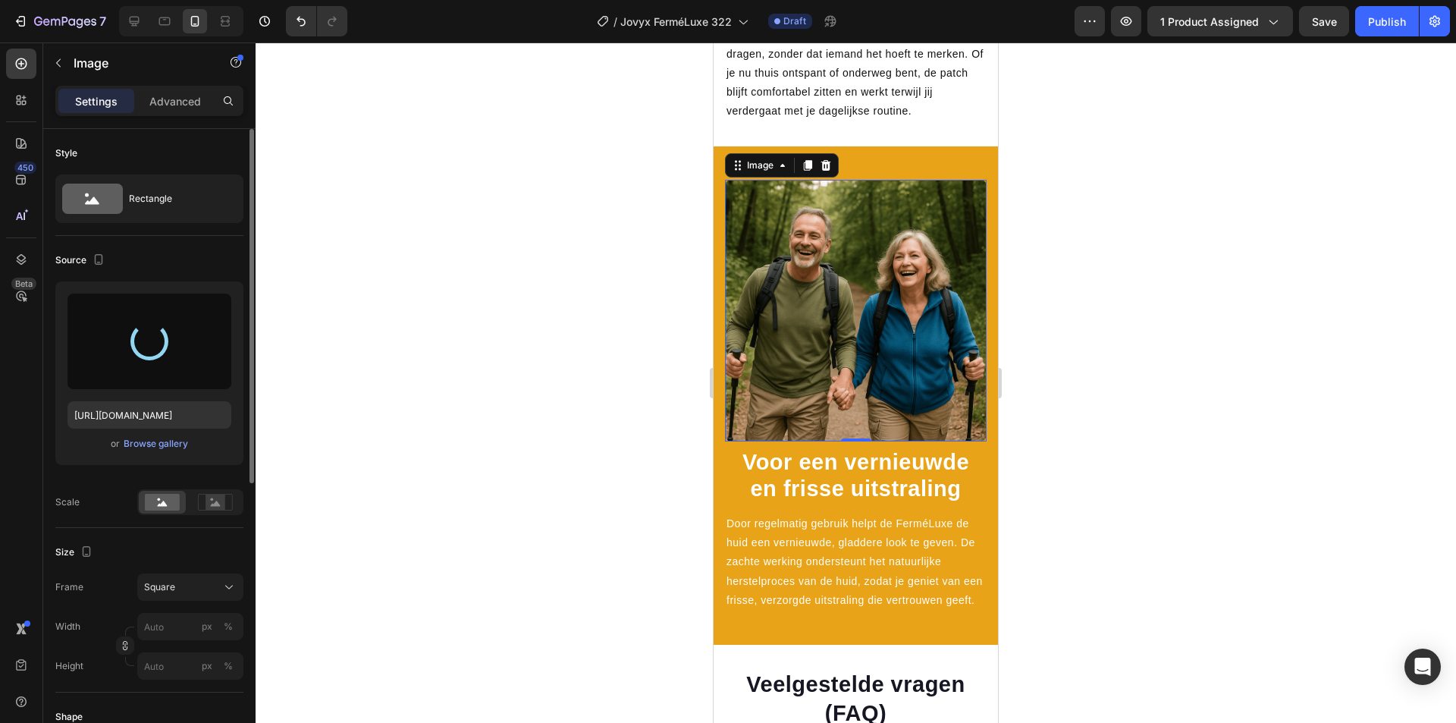
type input "[URL][DOMAIN_NAME]"
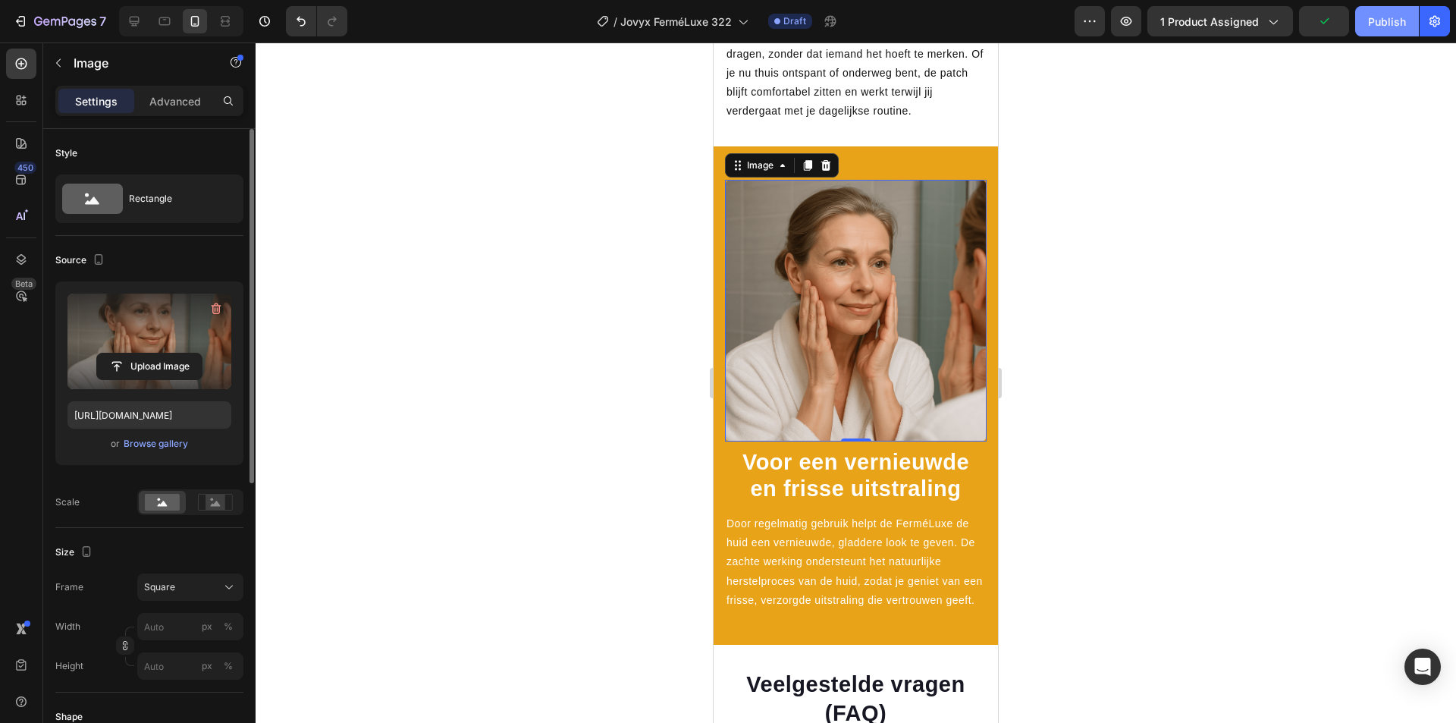
click at [1374, 24] on div "Publish" at bounding box center [1387, 22] width 38 height 16
